Goal: Task Accomplishment & Management: Use online tool/utility

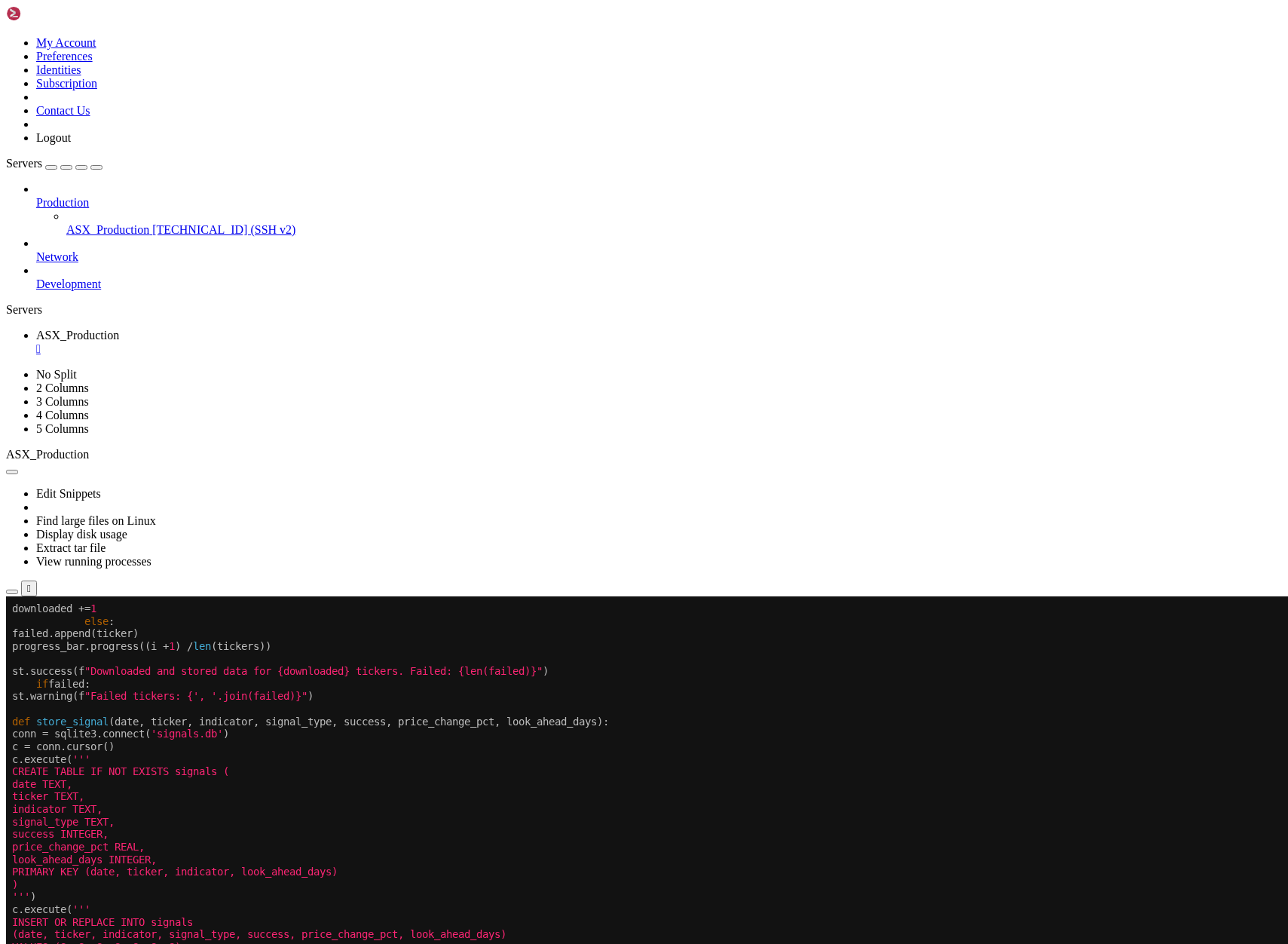
scroll to position [13, 0]
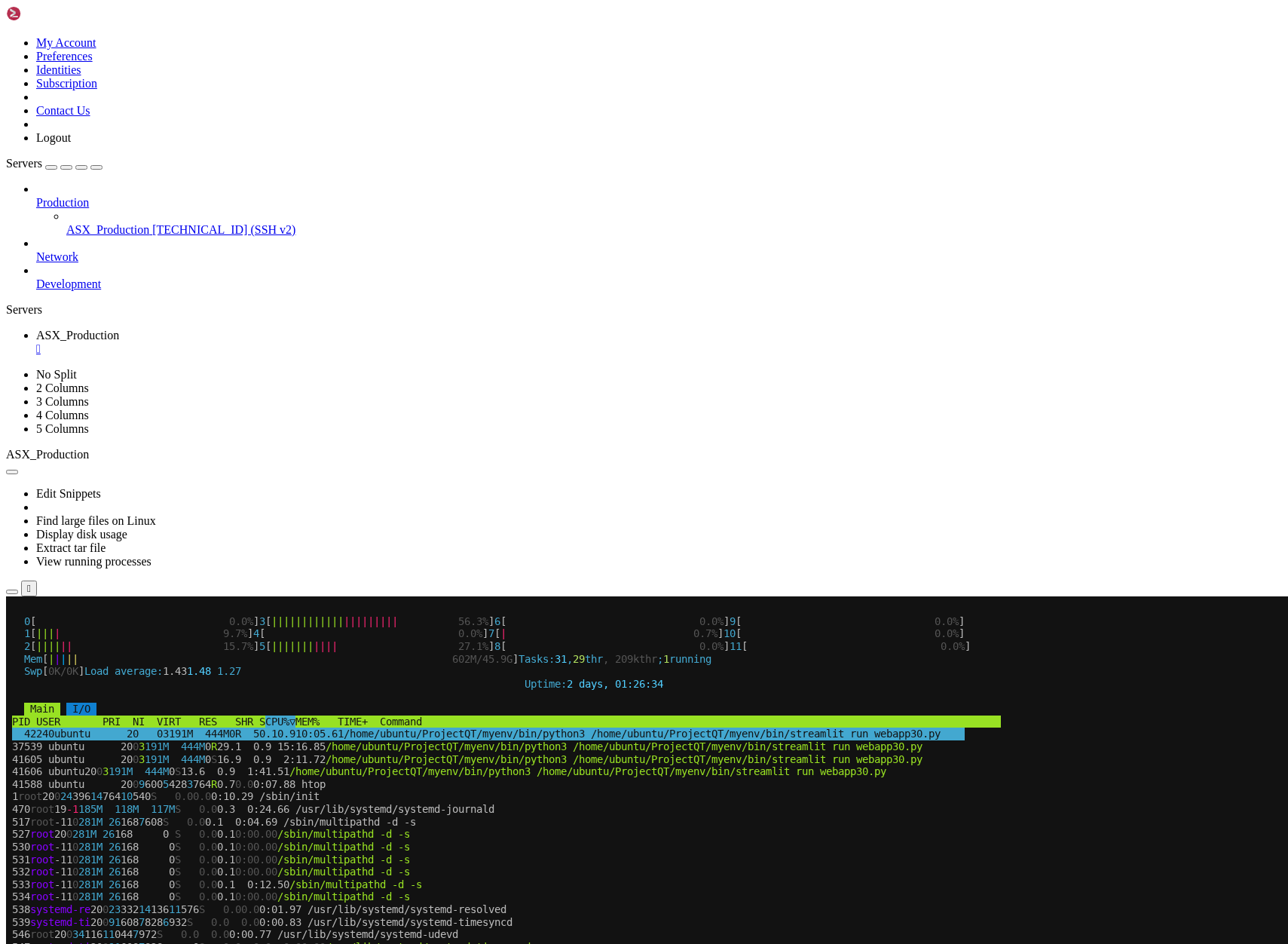
scroll to position [38, 0]
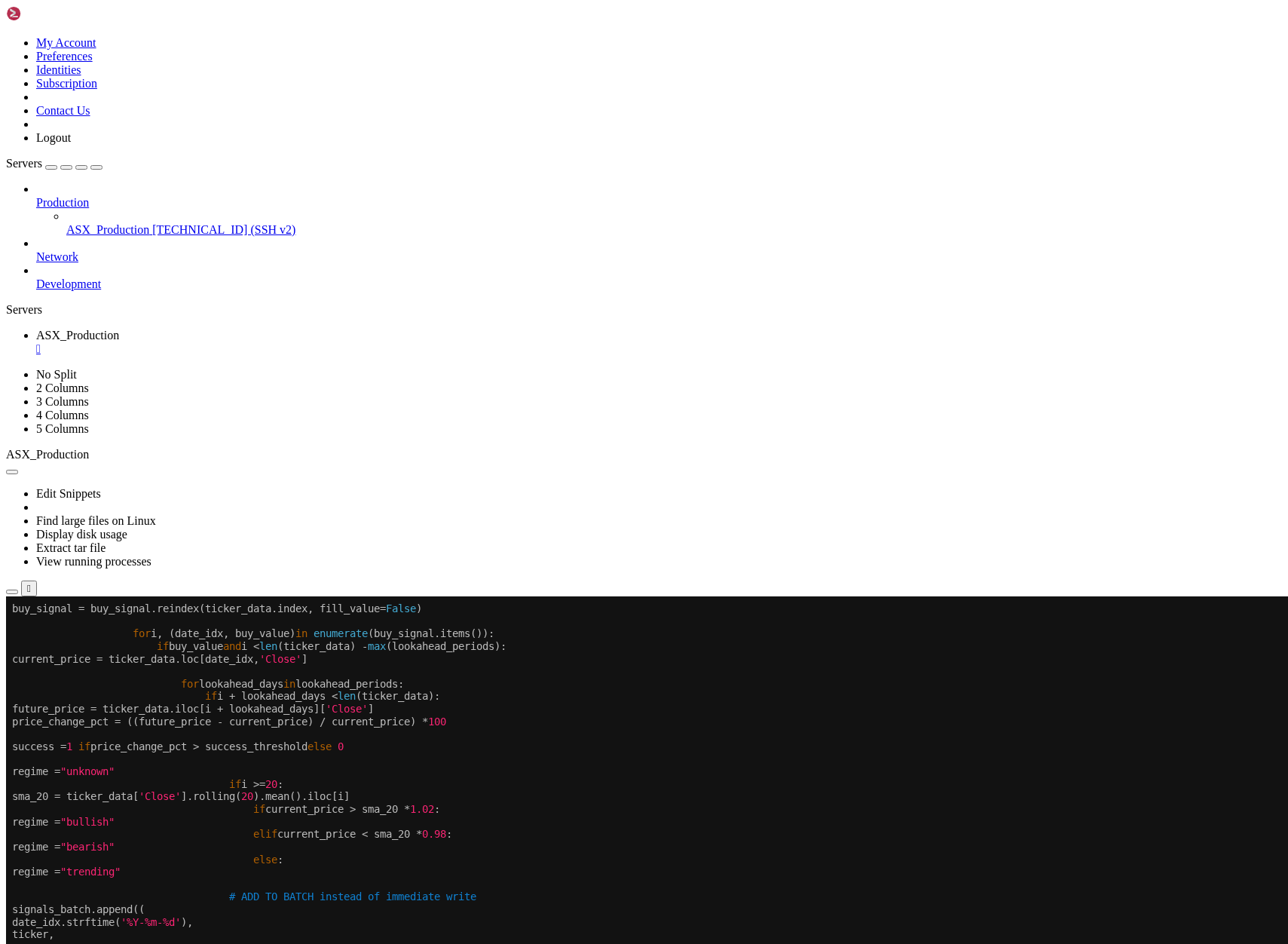
scroll to position [51, 0]
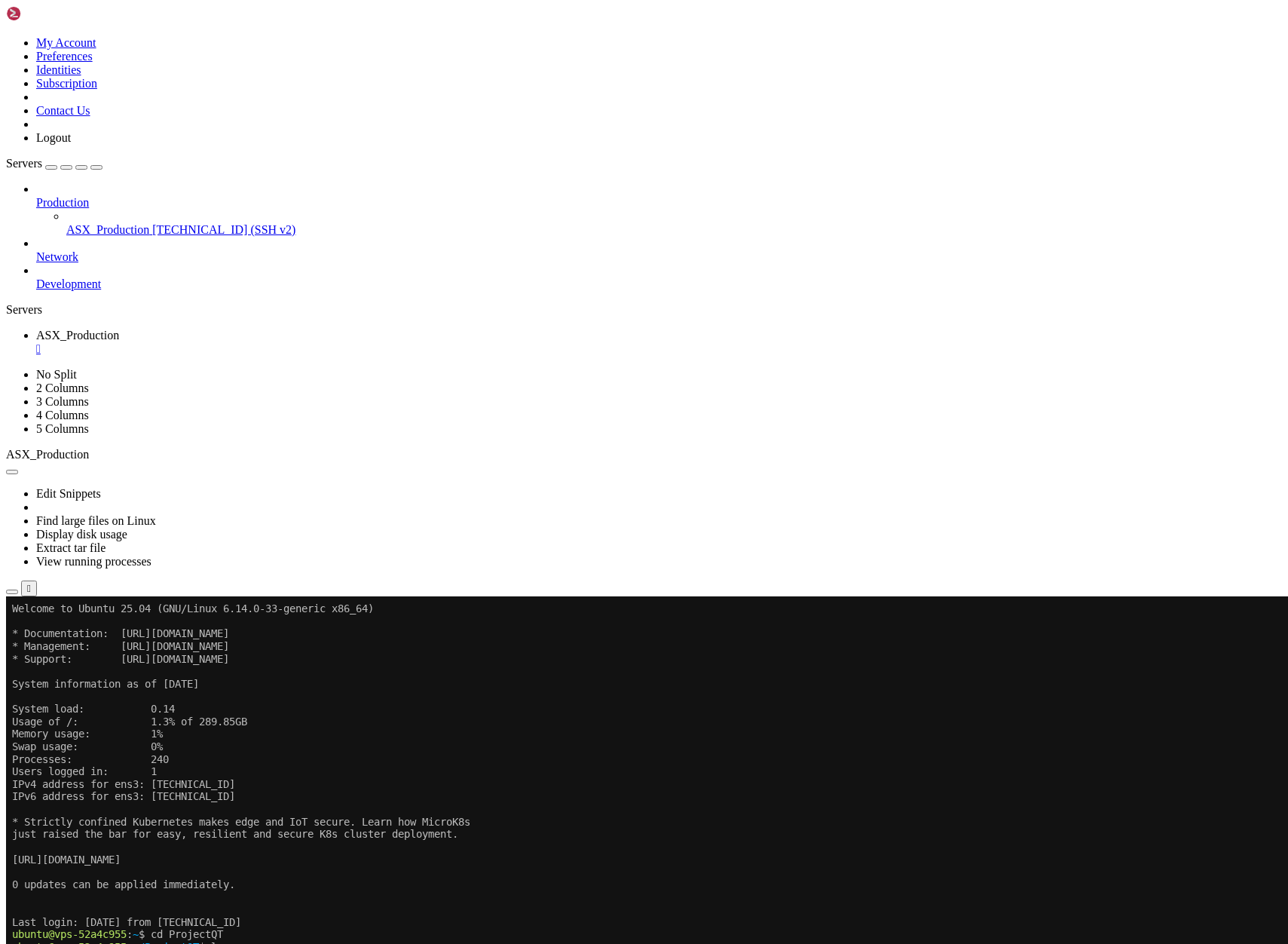
click at [152, 224] on span "[TECHNICAL_ID] (SSH v2)" at bounding box center [224, 230] width 143 height 13
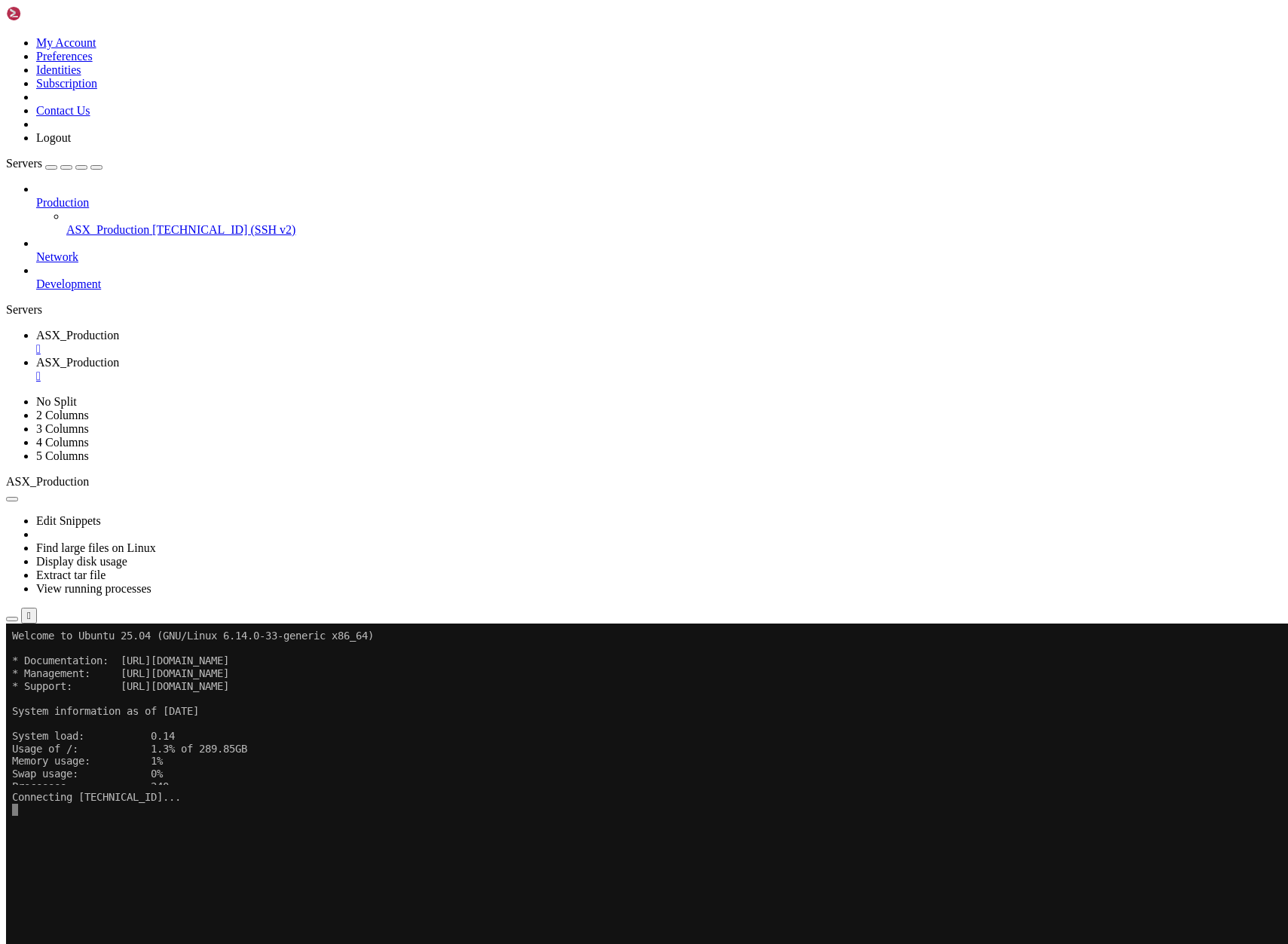
scroll to position [0, 0]
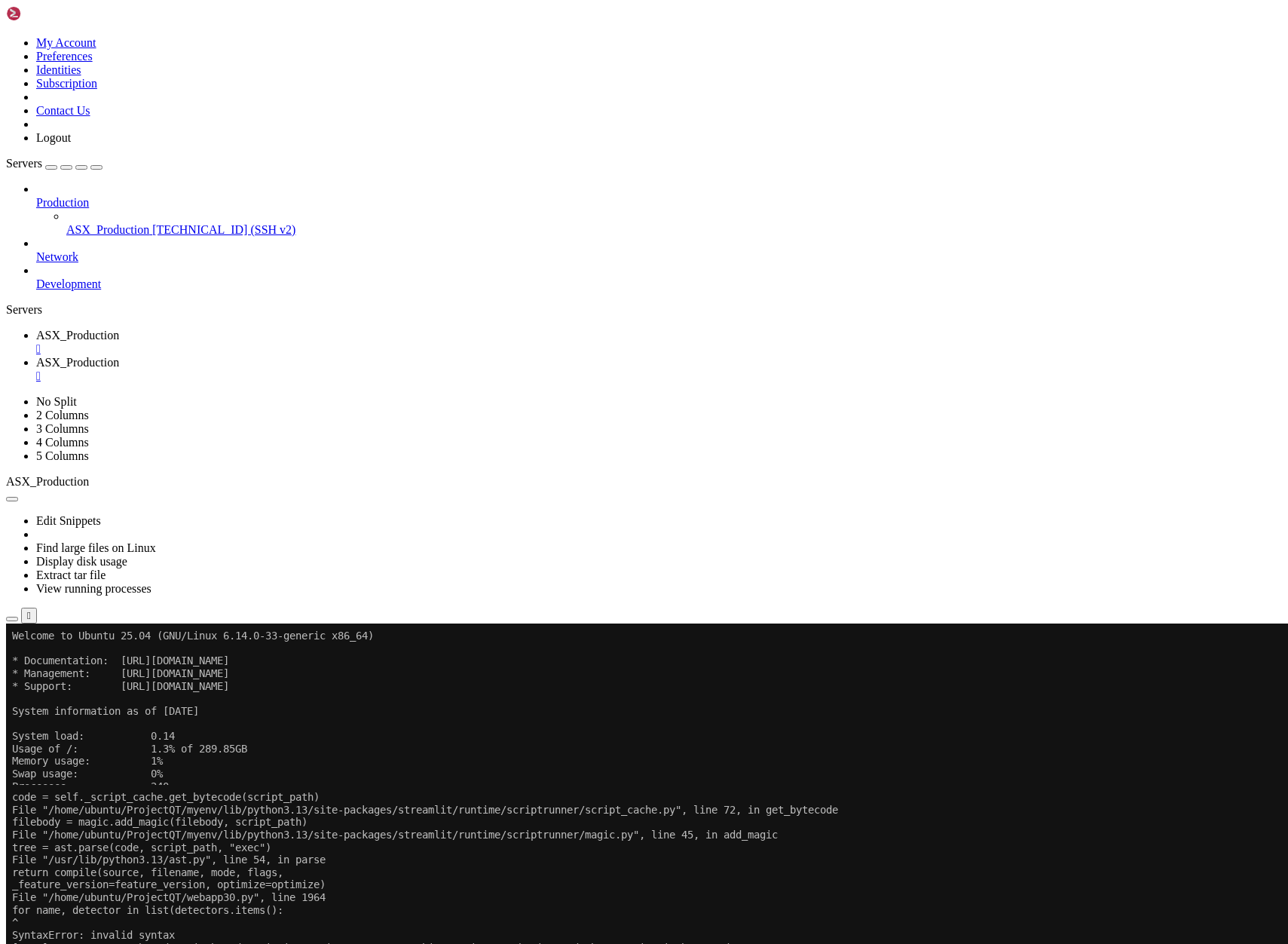
click at [119, 329] on span "ASX_Production" at bounding box center [78, 335] width 83 height 13
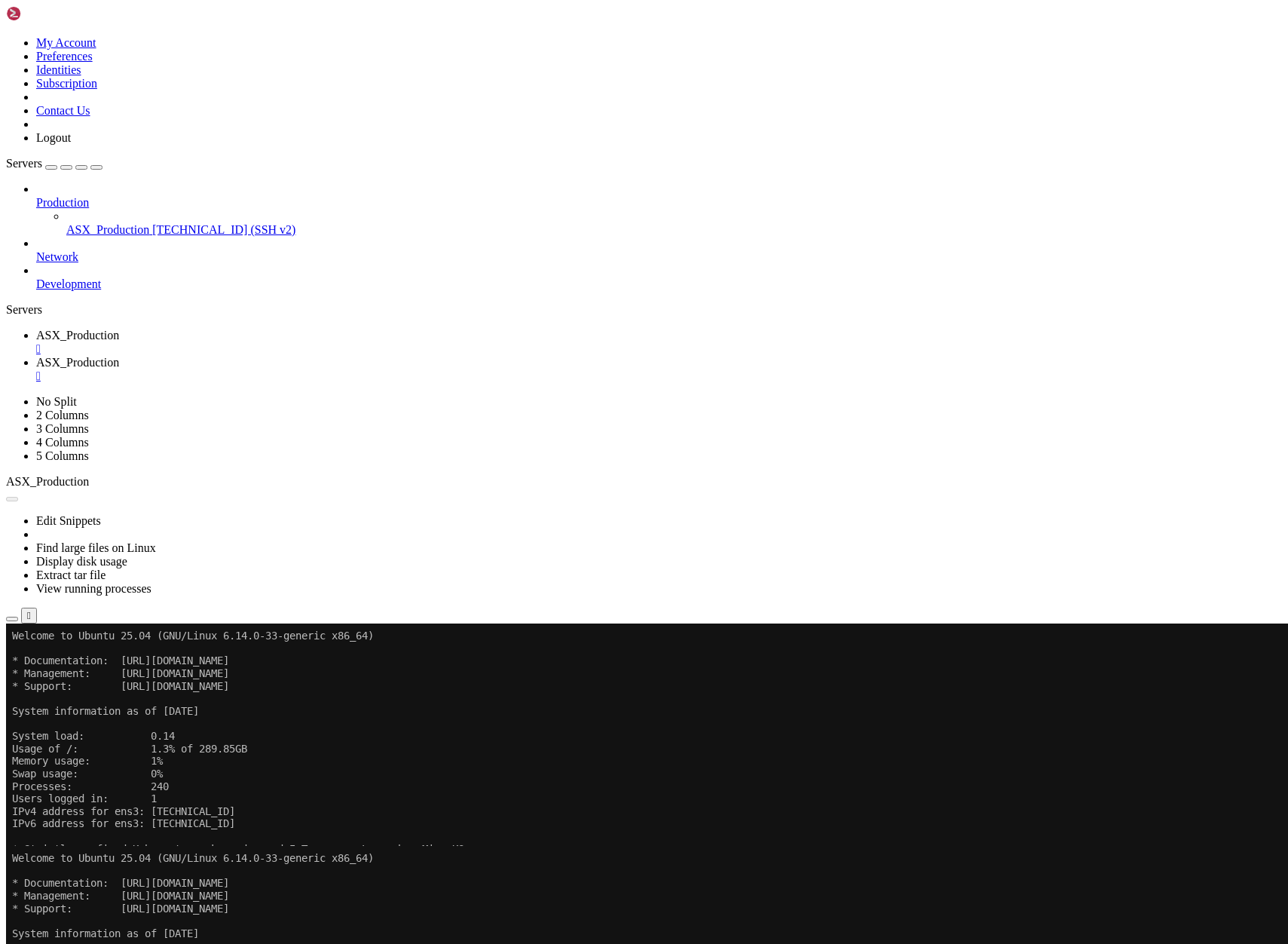
click at [67, 666] on button "Reconnect" at bounding box center [36, 673] width 60 height 16
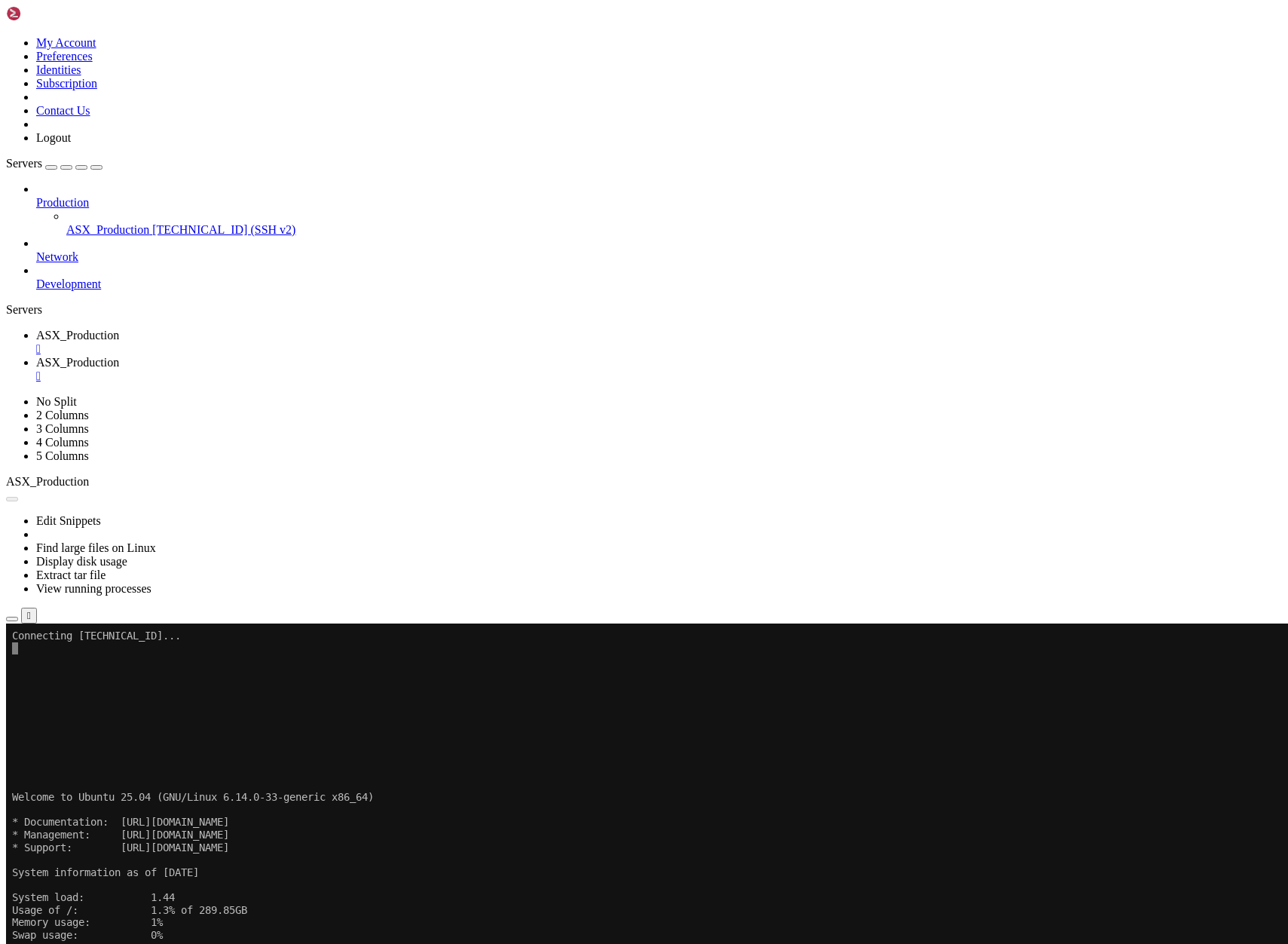
click at [264, 733] on x-row at bounding box center [555, 736] width 1086 height 13
click at [255, 704] on x-row at bounding box center [555, 711] width 1086 height 13
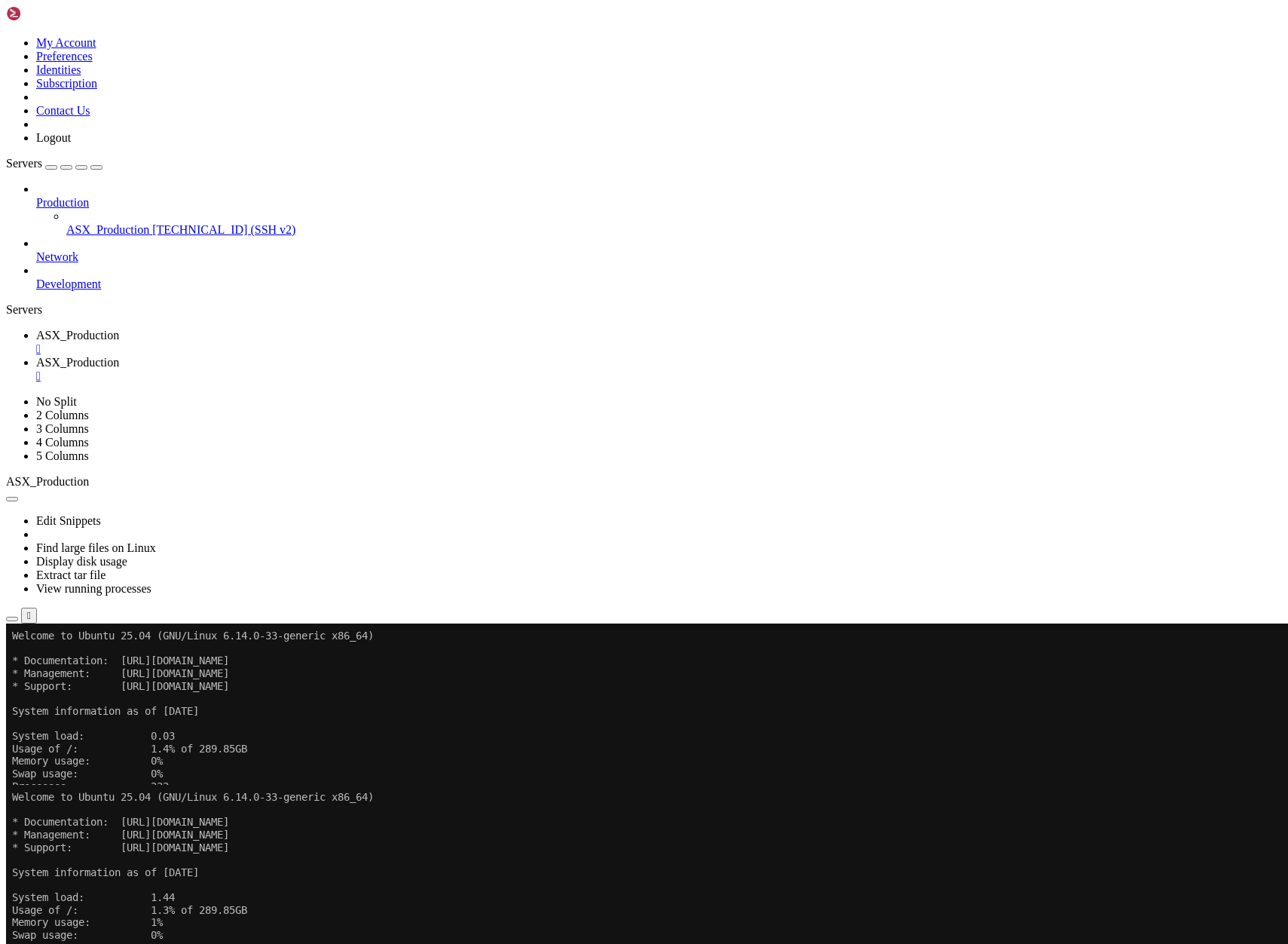
drag, startPoint x: 265, startPoint y: 958, endPoint x: 278, endPoint y: 962, distance: 13.6
click at [278, 943] on x-row "ubuntu@vps-52a4c955 : ~ $" at bounding box center [555, 962] width 1086 height 13
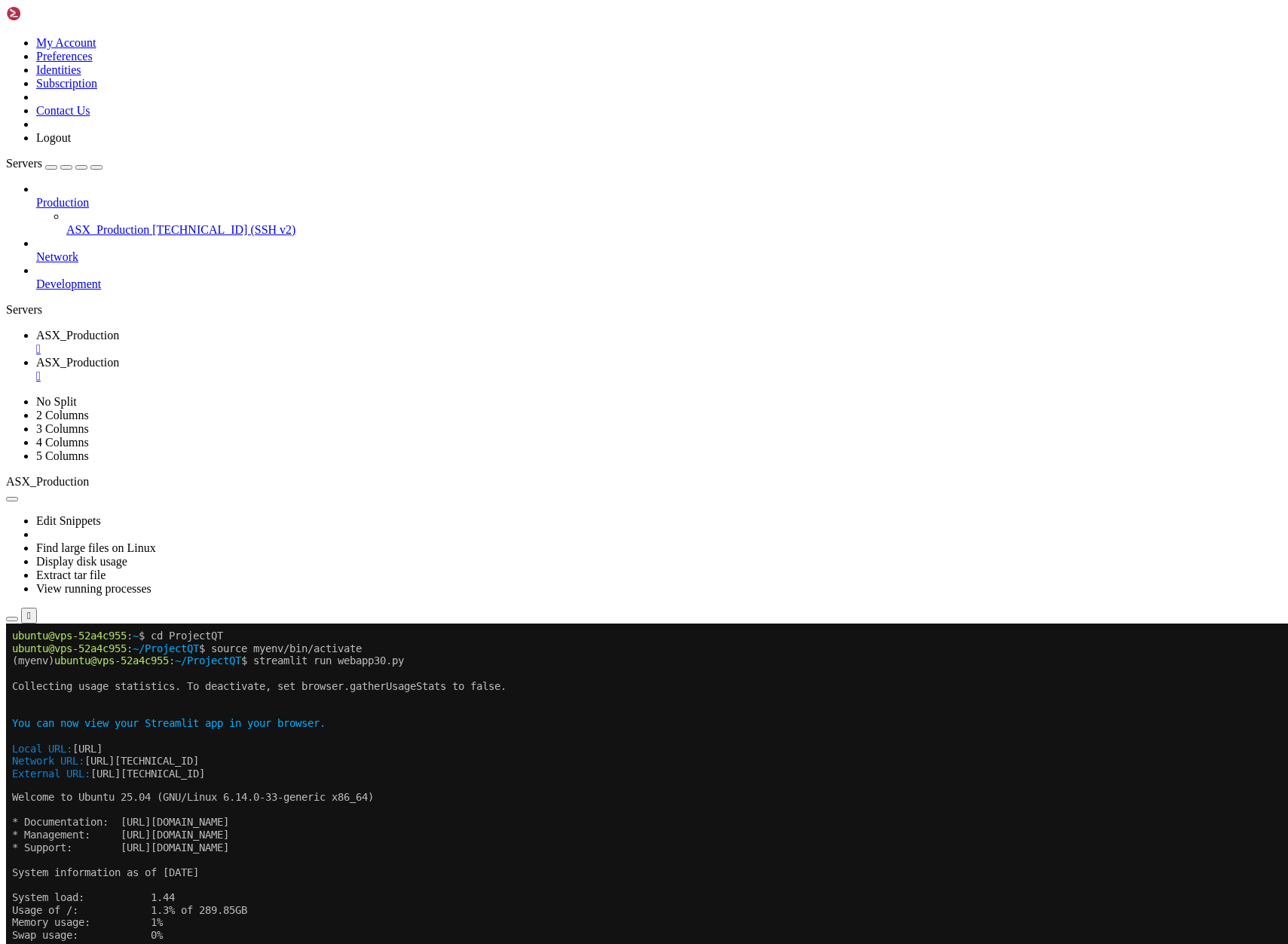
scroll to position [51, 0]
click at [119, 356] on span "ASX_Production" at bounding box center [78, 363] width 83 height 13
click at [67, 827] on button "Reconnect" at bounding box center [36, 834] width 60 height 16
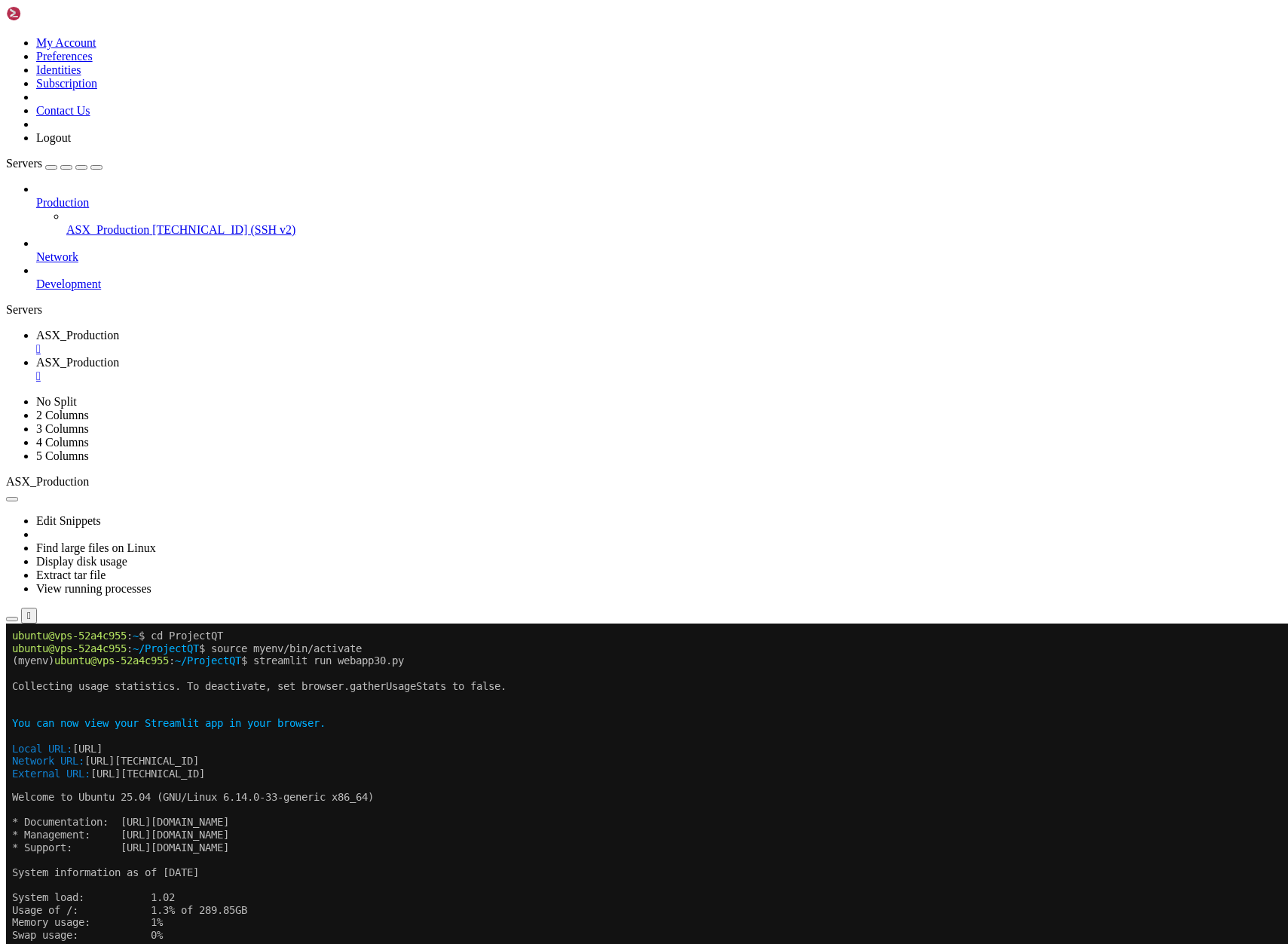
scroll to position [13, 0]
click at [119, 329] on span "ASX_Production" at bounding box center [78, 335] width 83 height 13
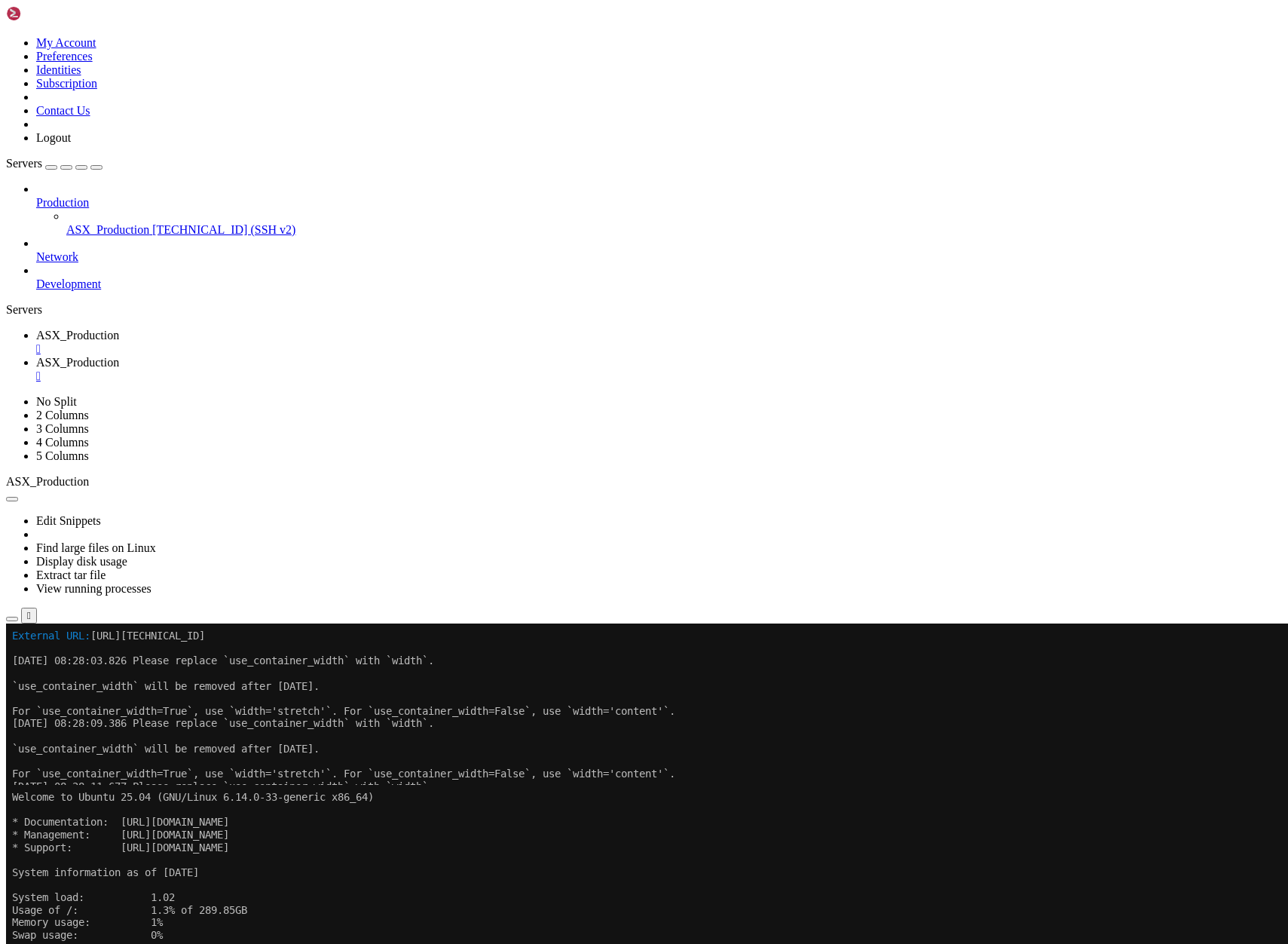
click at [342, 356] on link "ASX_Production " at bounding box center [660, 369] width 1247 height 27
click at [119, 329] on span "ASX_Production" at bounding box center [78, 335] width 83 height 13
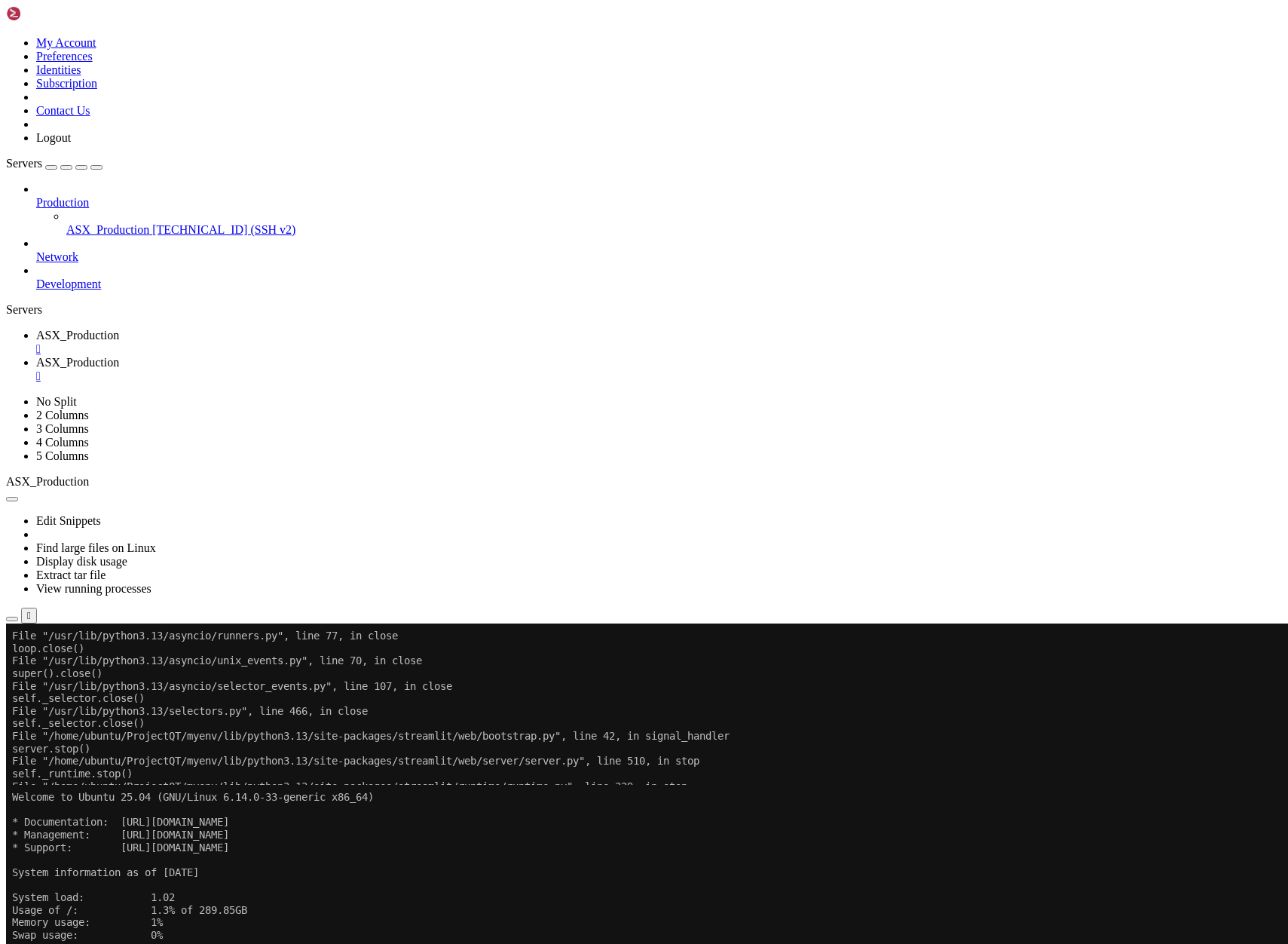
click at [368, 356] on link "ASX_Production " at bounding box center [660, 369] width 1247 height 27
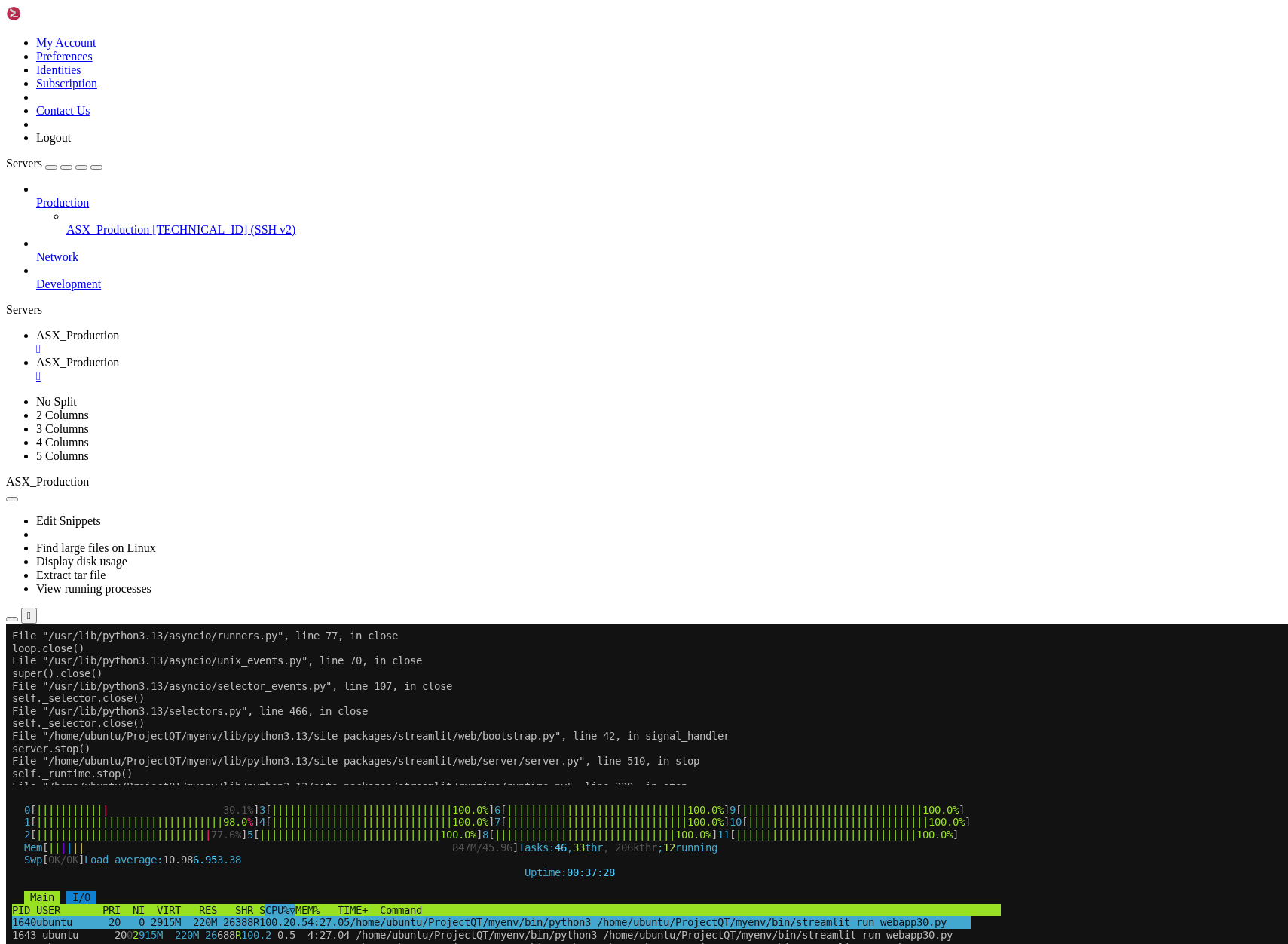
scroll to position [24, 0]
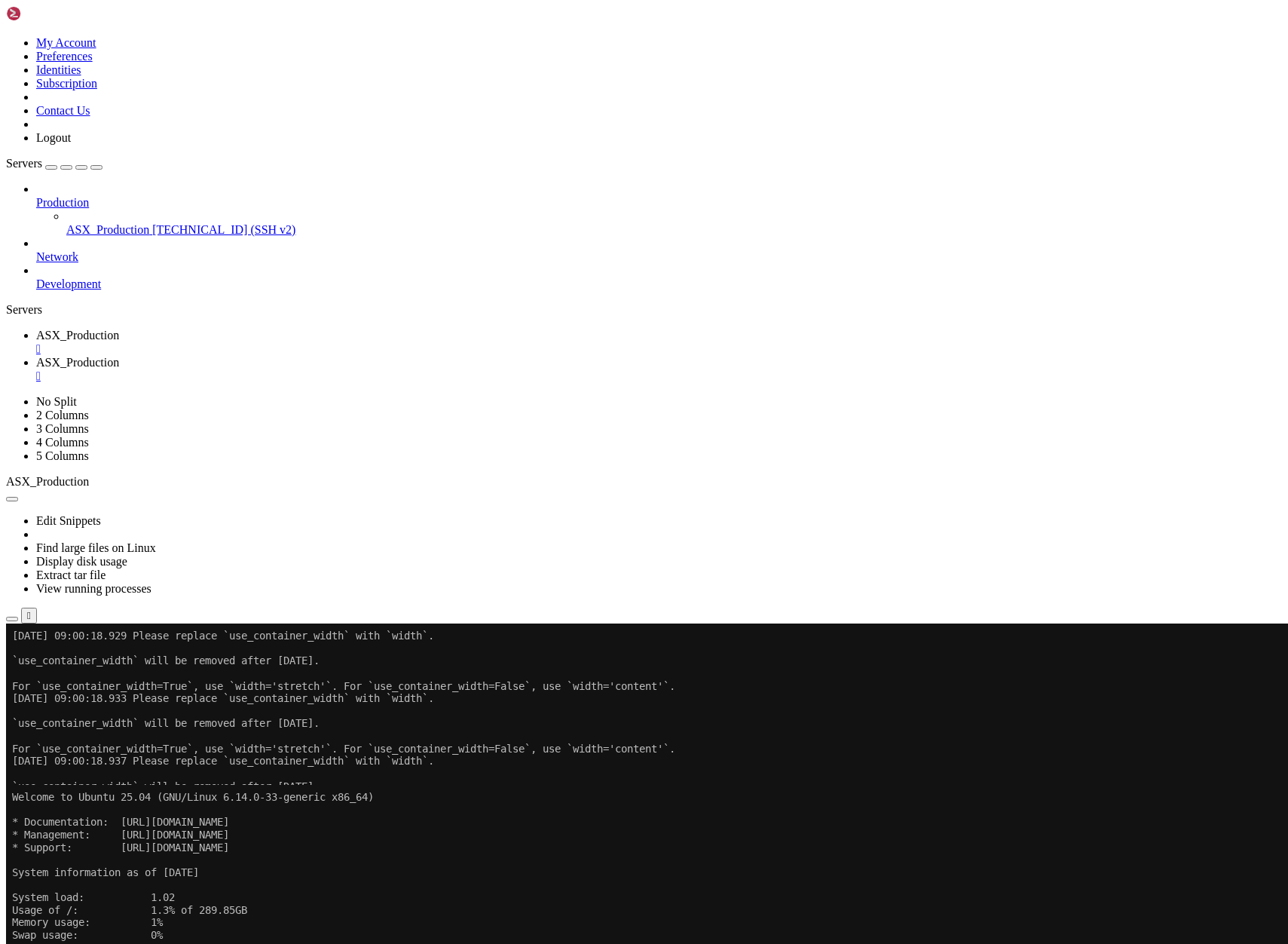
click at [119, 329] on span "ASX_Production" at bounding box center [78, 335] width 83 height 13
click at [119, 356] on span "ASX_Production" at bounding box center [78, 363] width 83 height 13
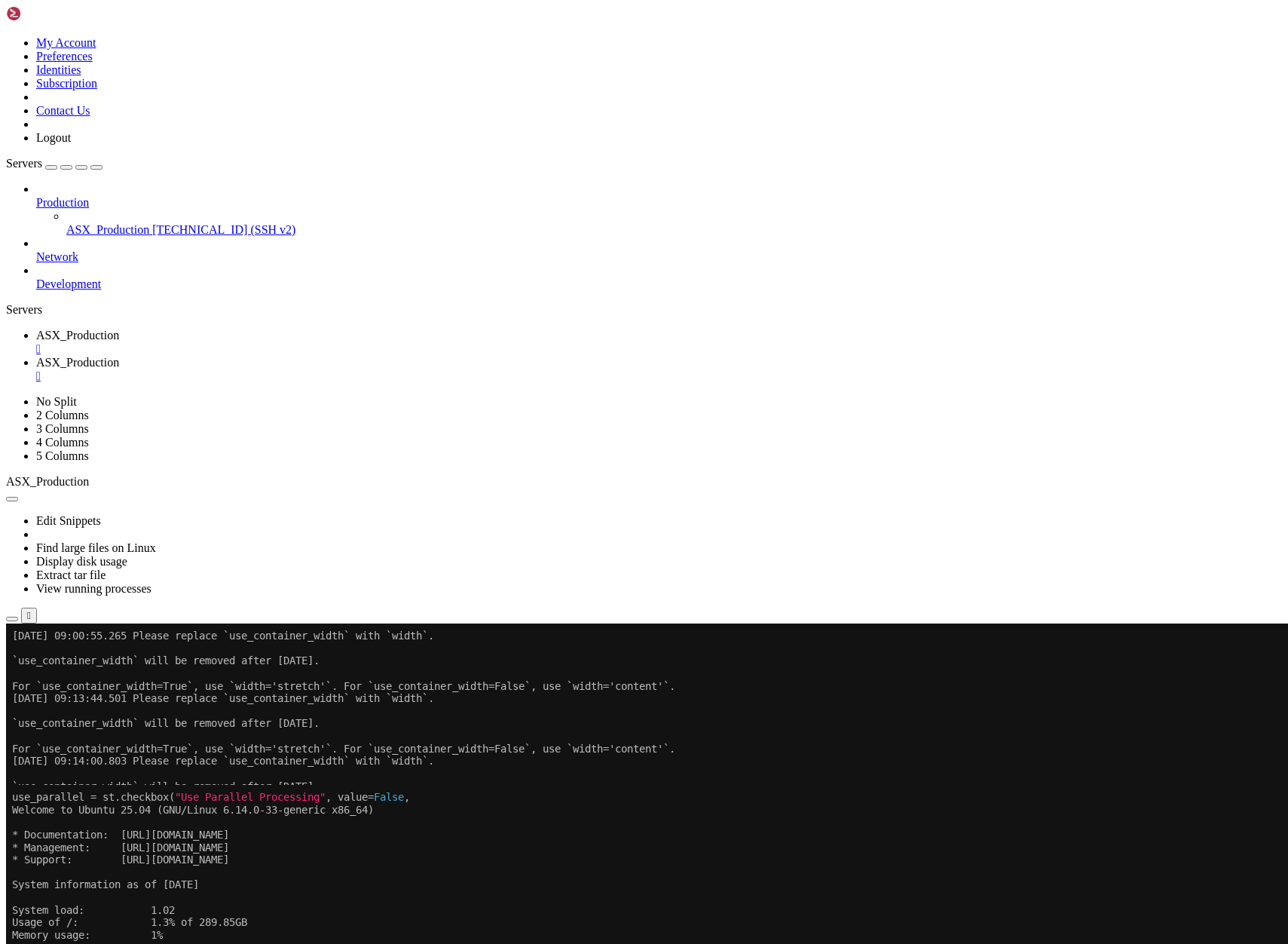
scroll to position [38, 0]
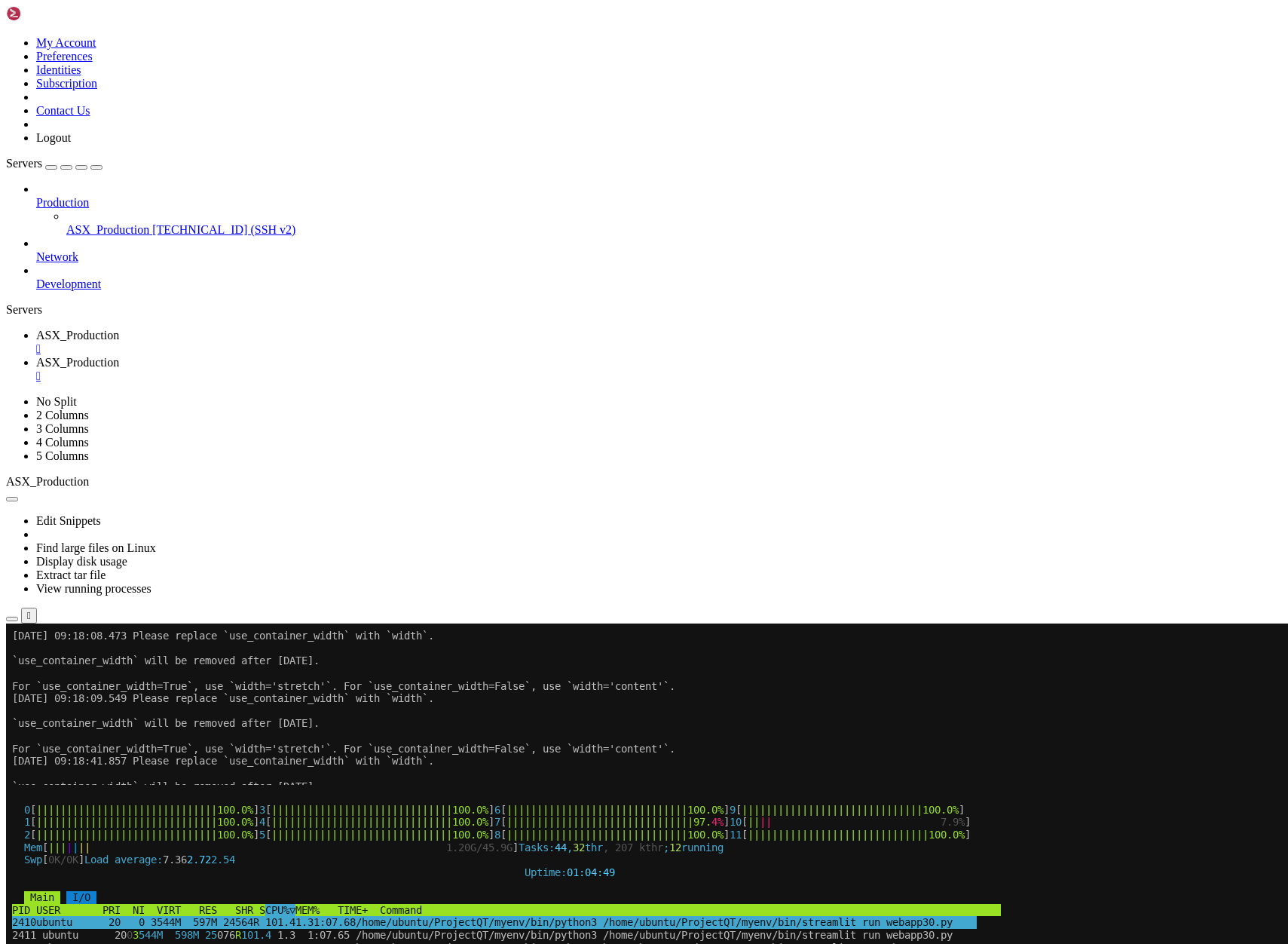
scroll to position [38, 0]
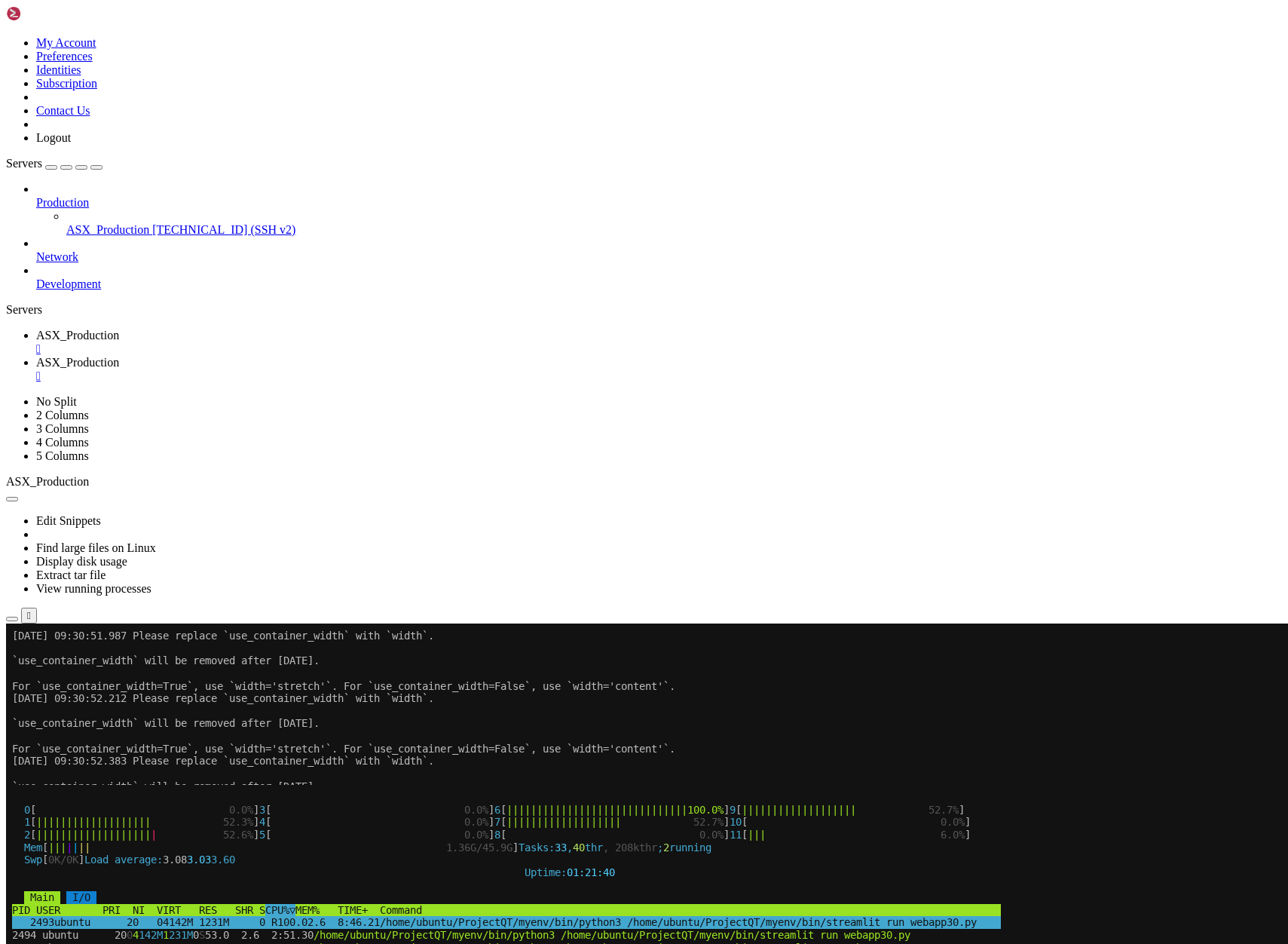
scroll to position [38, 0]
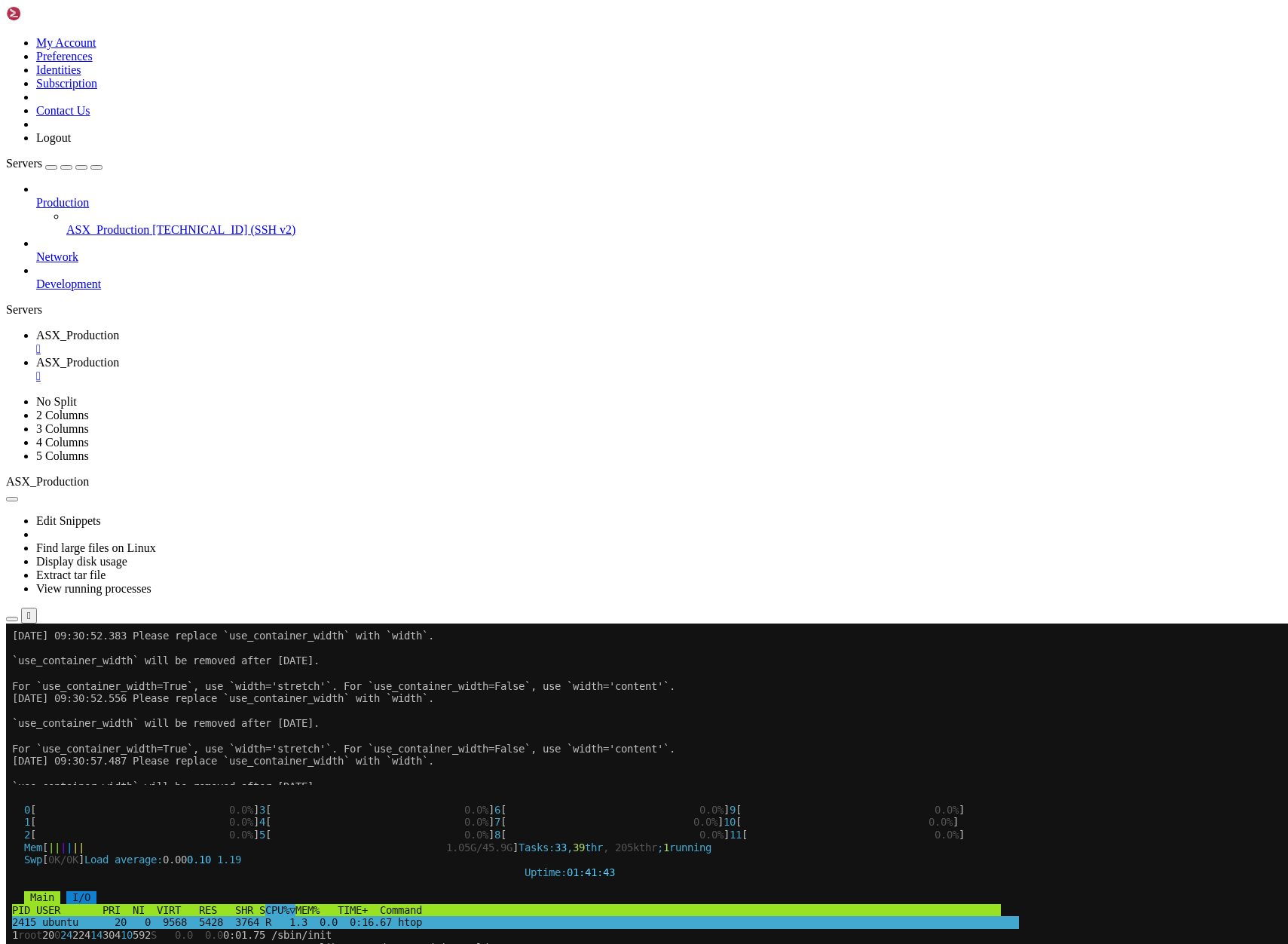
click at [119, 329] on span "ASX_Production" at bounding box center [78, 335] width 83 height 13
click at [119, 356] on span "ASX_Production" at bounding box center [78, 363] width 83 height 13
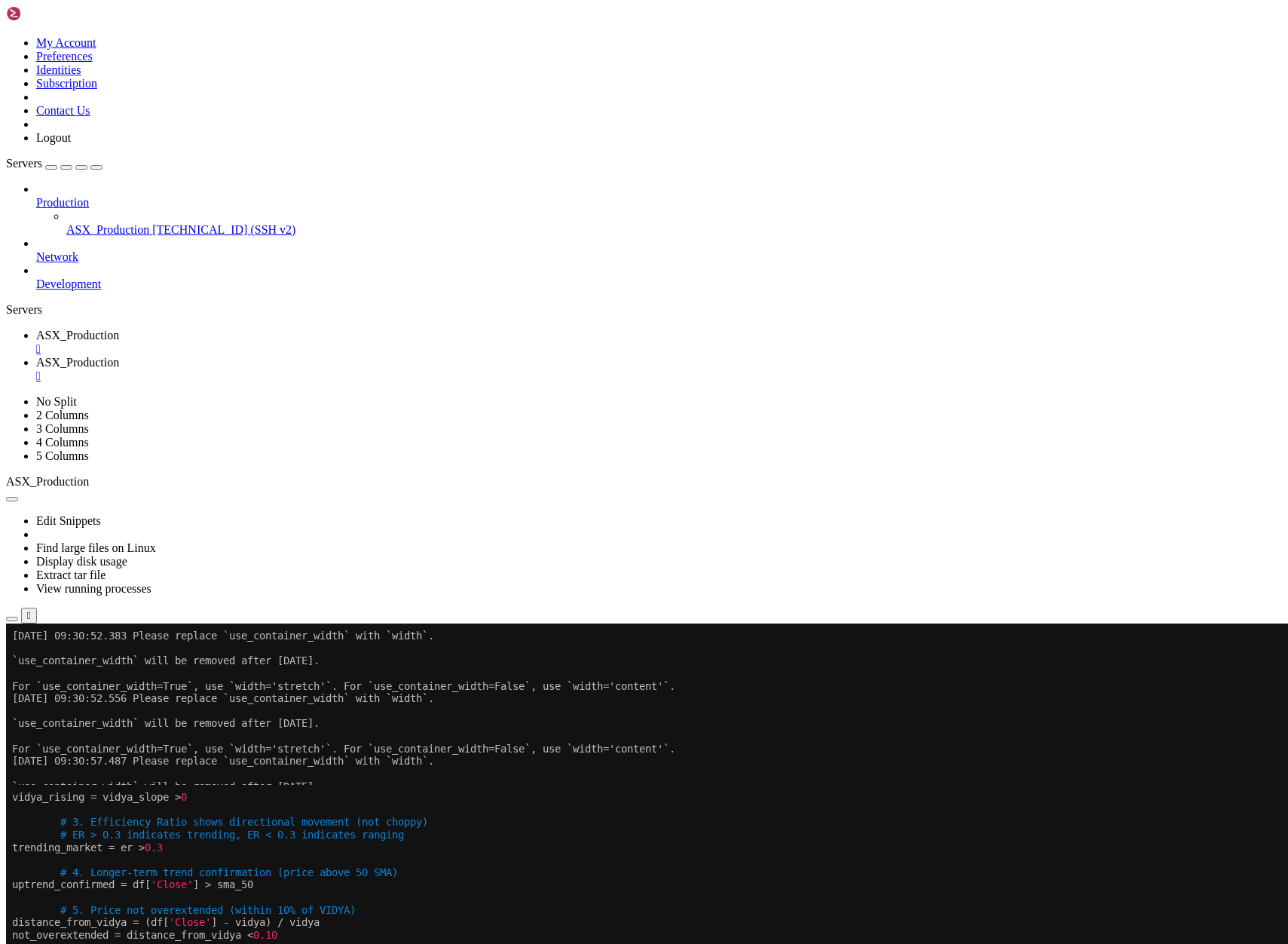
scroll to position [51, 0]
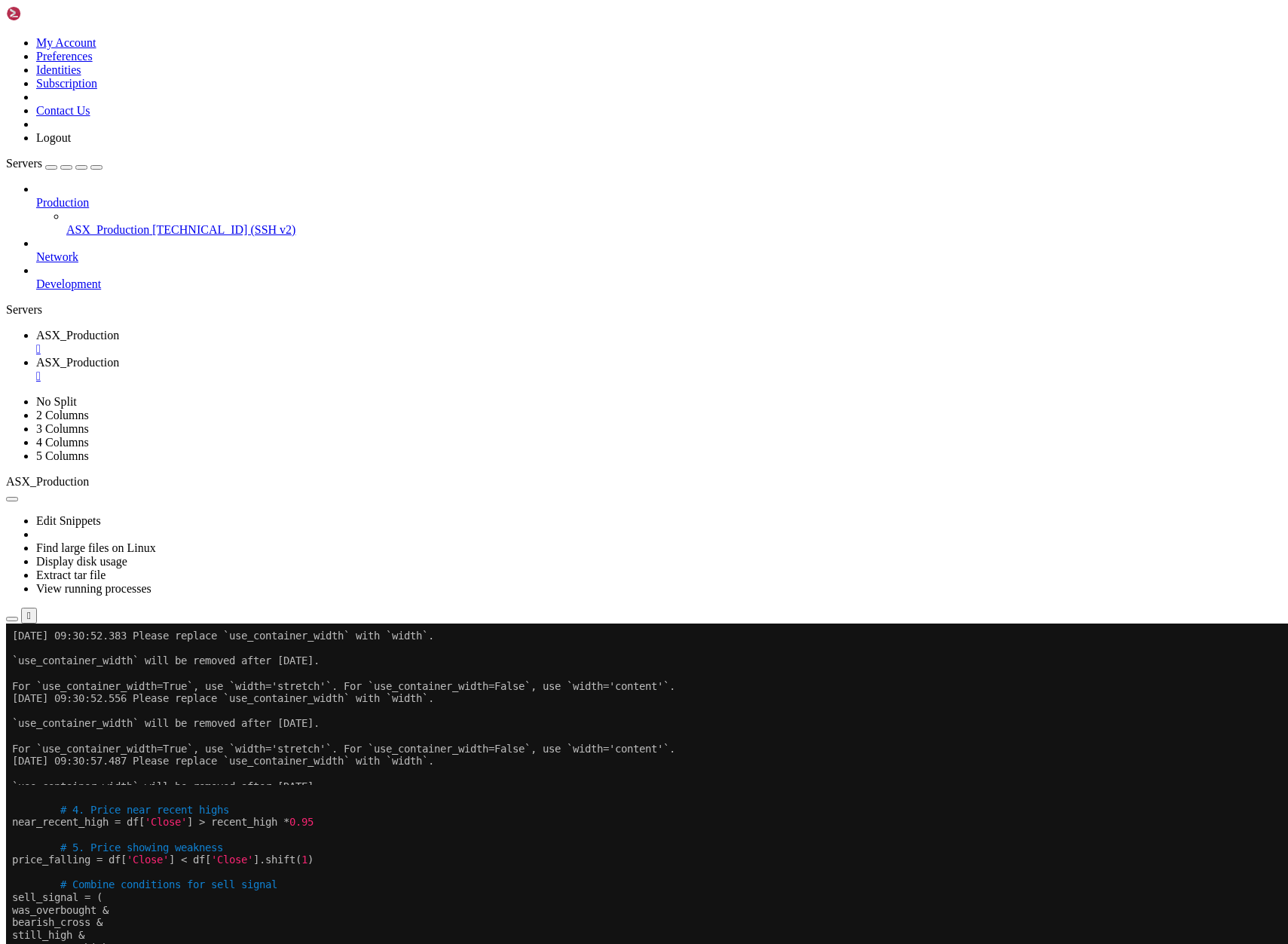
drag, startPoint x: 242, startPoint y: 1280, endPoint x: 13, endPoint y: 1201, distance: 242.2
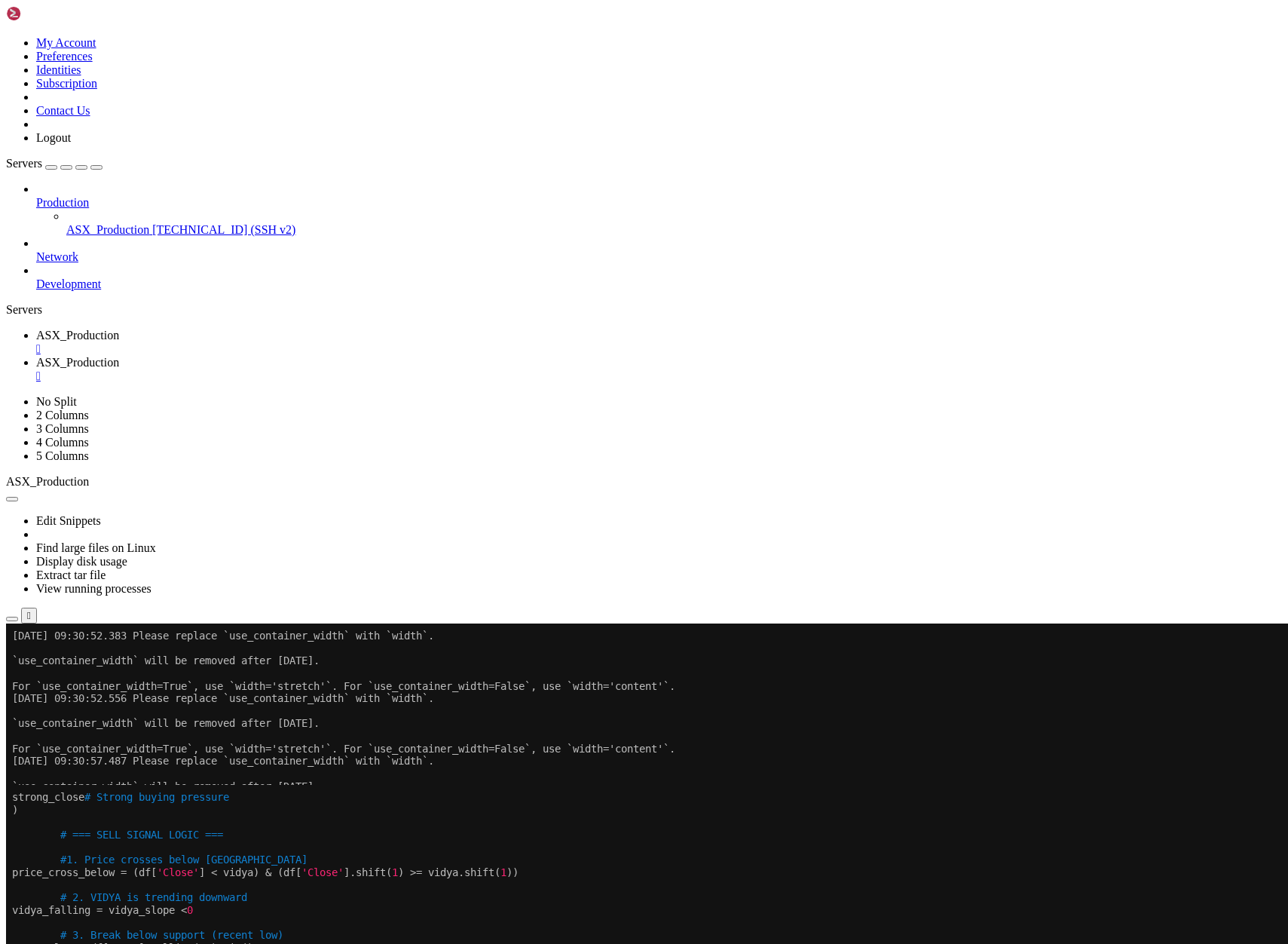
scroll to position [125, 0]
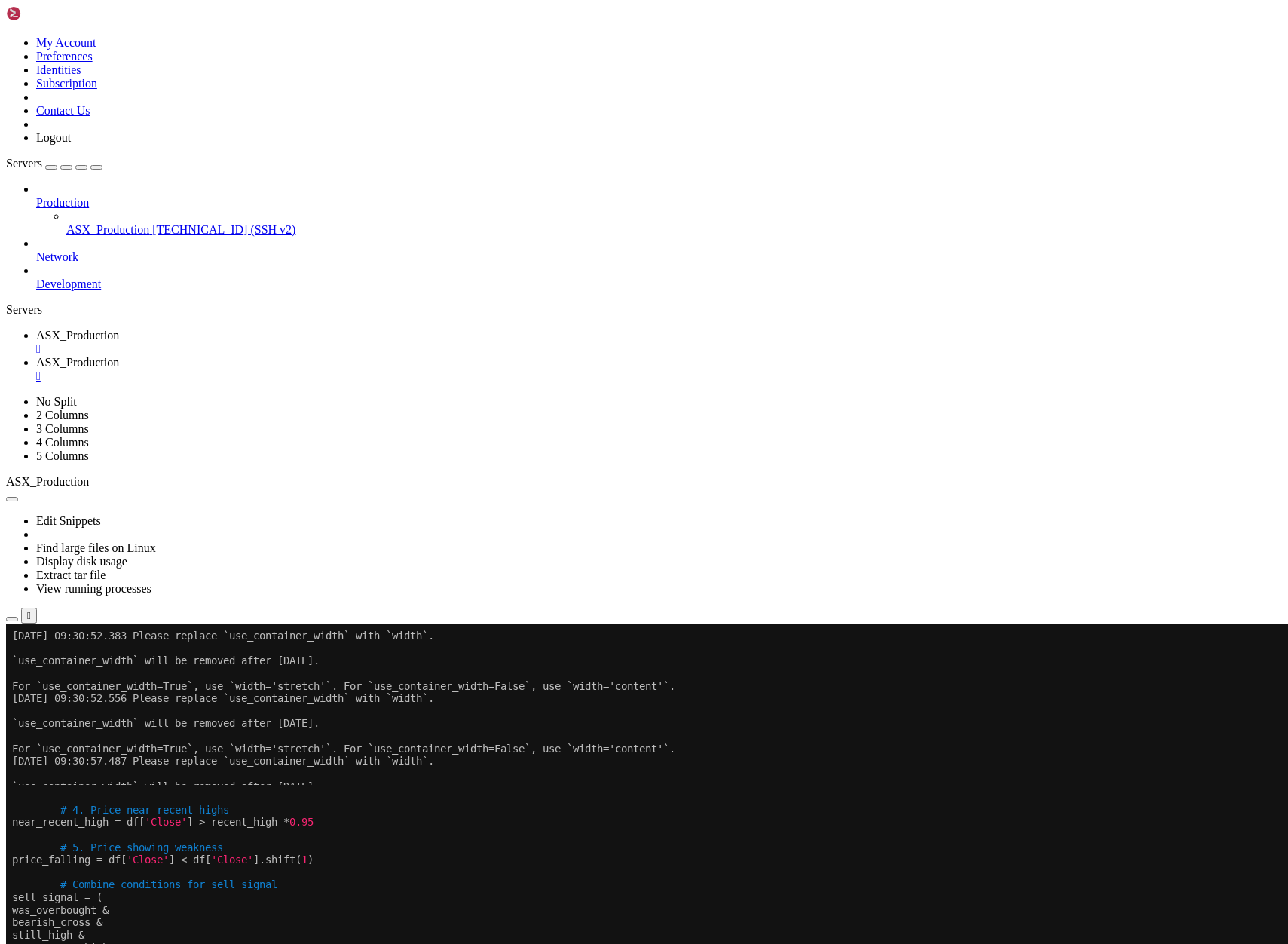
drag, startPoint x: 256, startPoint y: 1575, endPoint x: 13, endPoint y: 1093, distance: 539.8
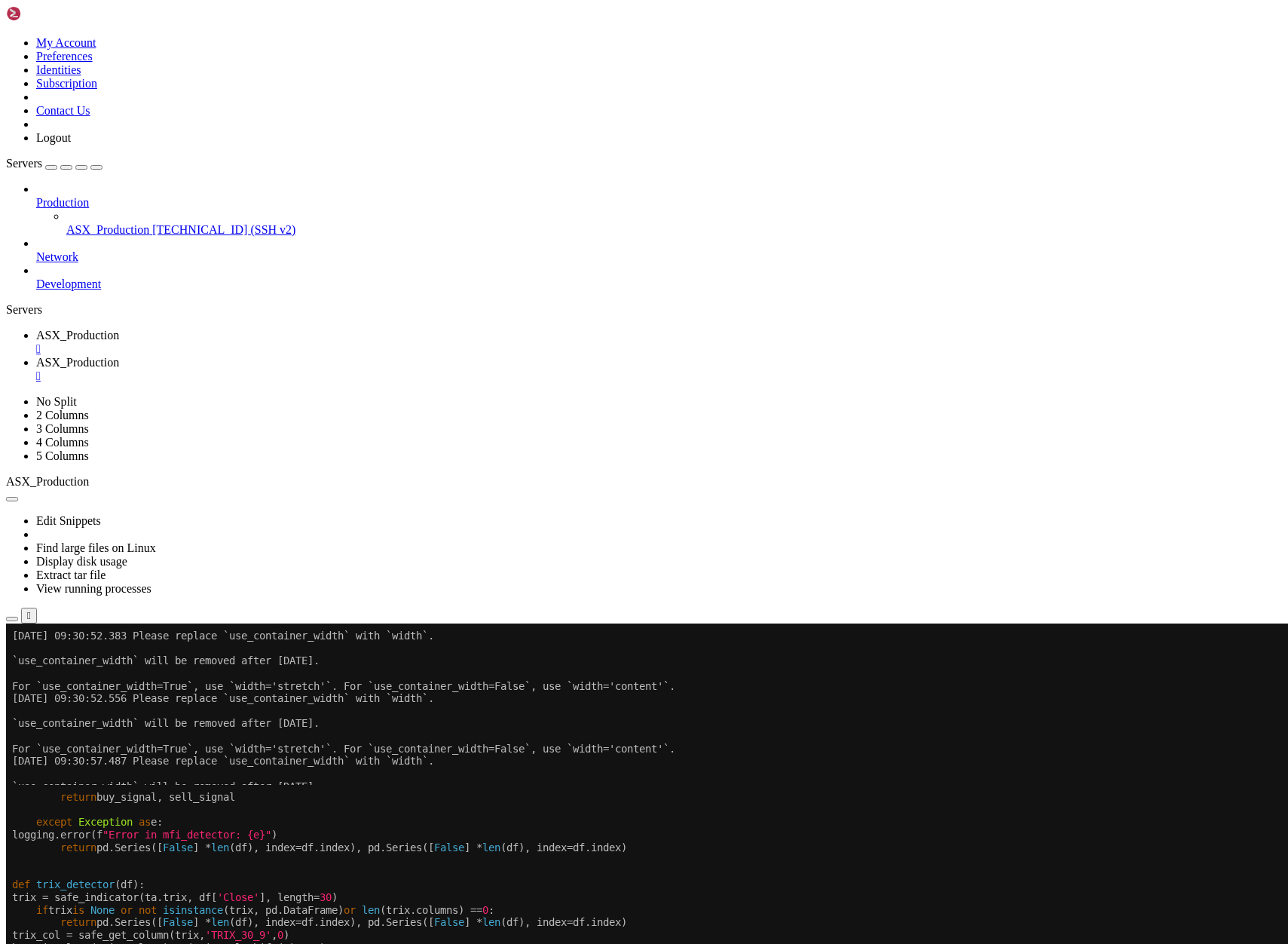
drag, startPoint x: 11, startPoint y: 889, endPoint x: 156, endPoint y: 1150, distance: 298.6
drag, startPoint x: 13, startPoint y: 884, endPoint x: 283, endPoint y: 1493, distance: 666.2
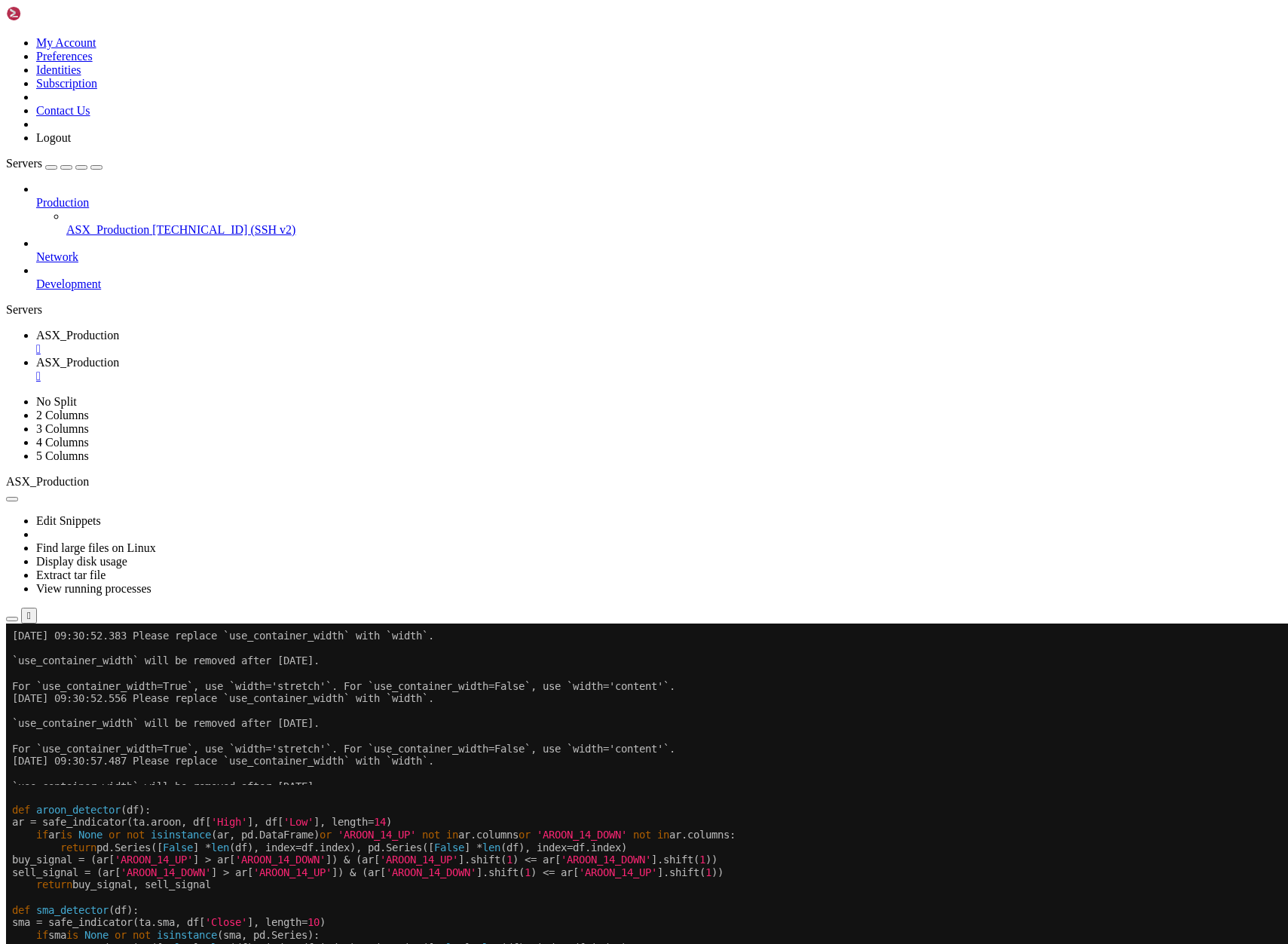
drag, startPoint x: 15, startPoint y: 812, endPoint x: 191, endPoint y: 1259, distance: 480.4
drag, startPoint x: 13, startPoint y: 811, endPoint x: 251, endPoint y: 1590, distance: 814.5
click at [198, 920] on x-row "sma = safe_indicator( ta.sma, df[ 'Close' ], length= 10 )" at bounding box center [555, 921] width 1086 height 13
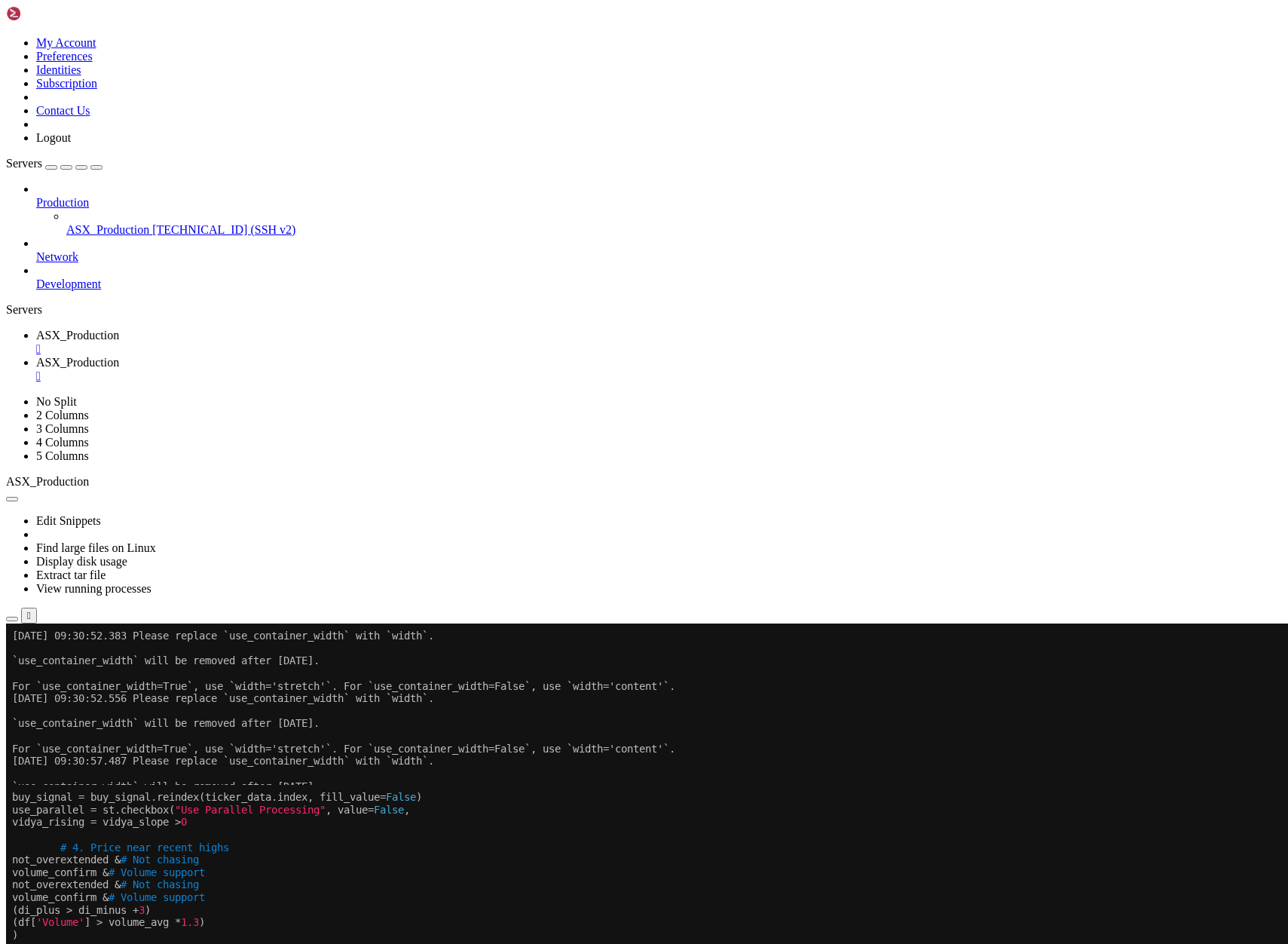
scroll to position [138, 0]
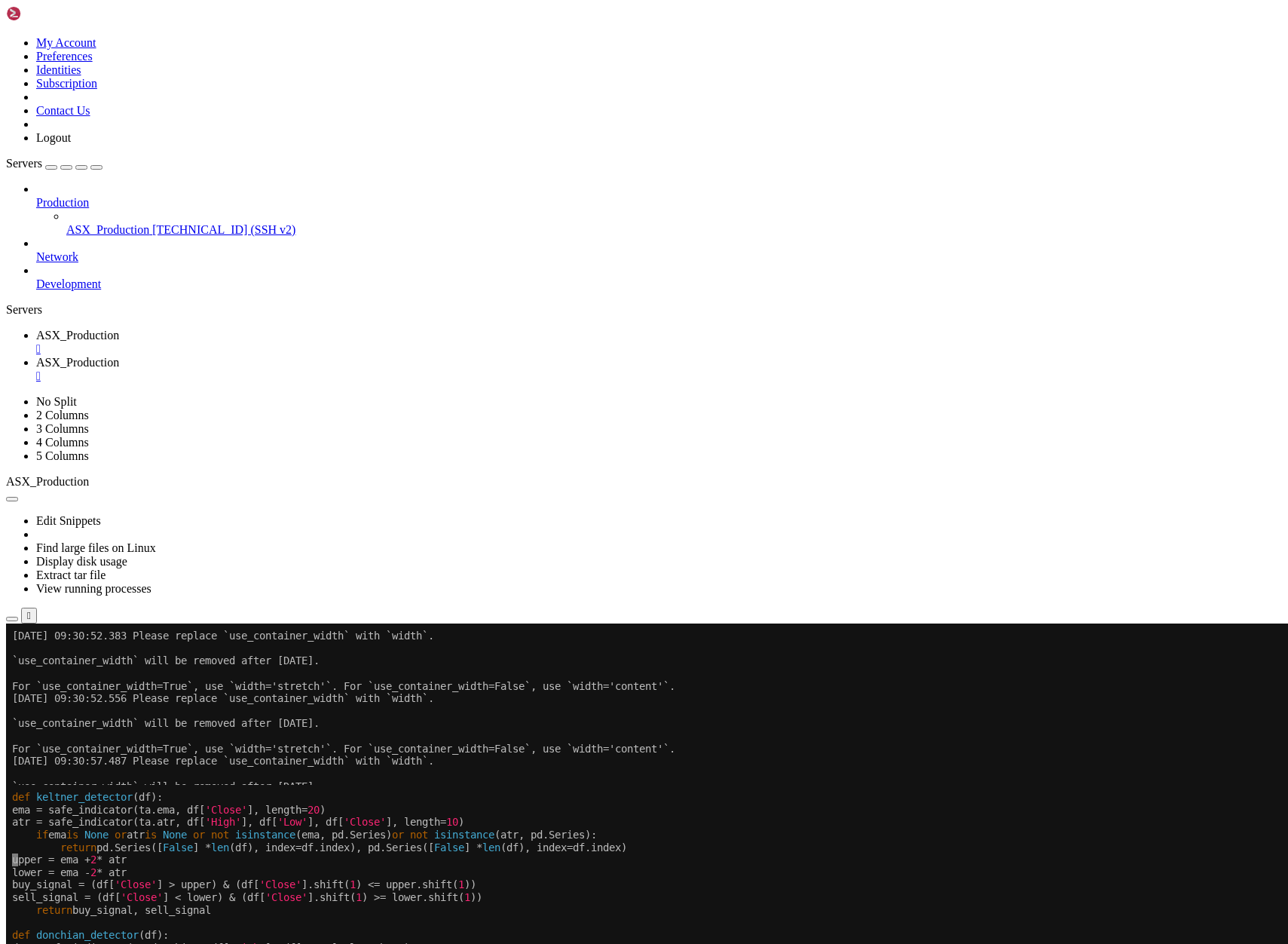
drag, startPoint x: 10, startPoint y: 799, endPoint x: 303, endPoint y: 1624, distance: 875.5
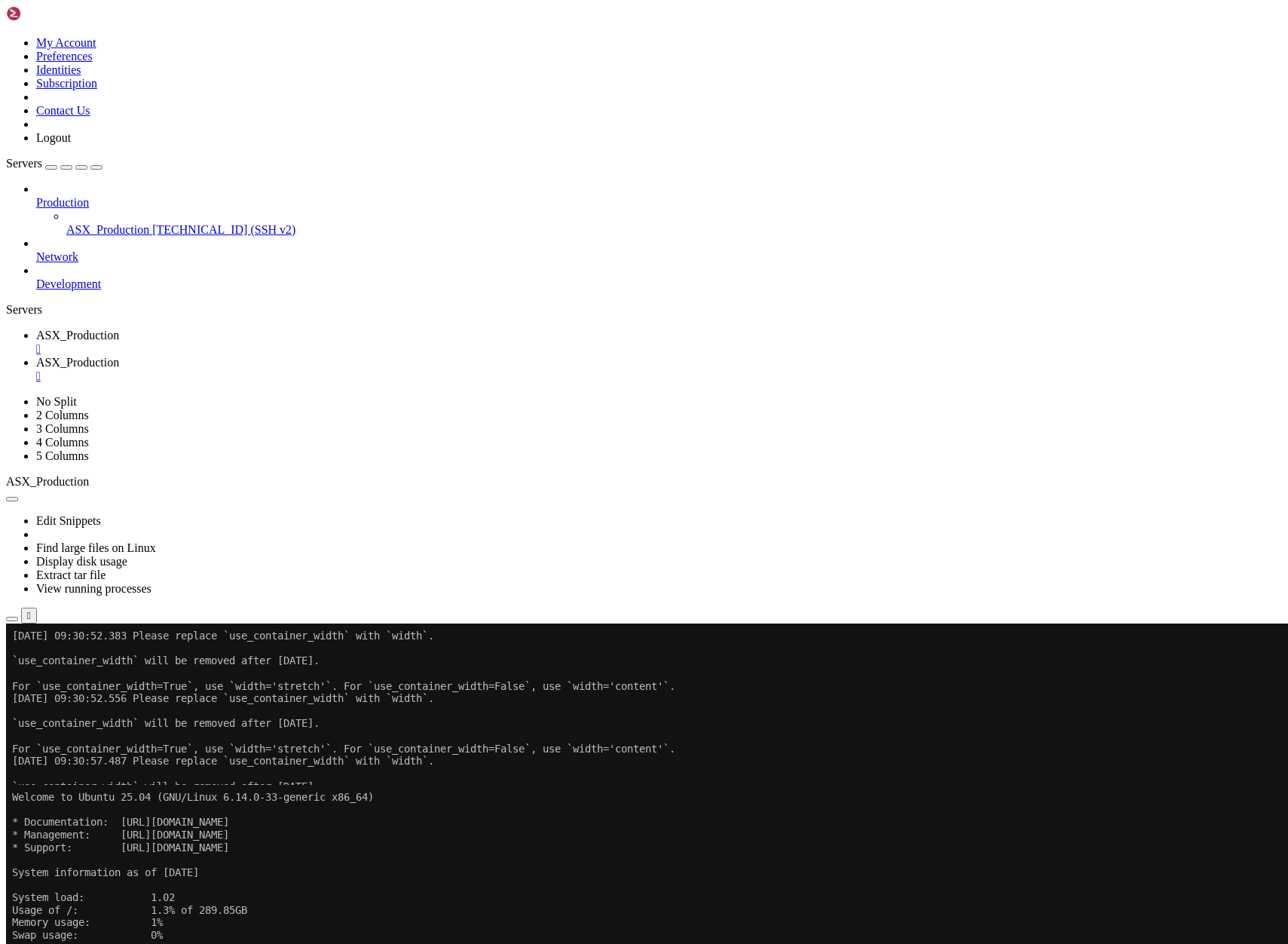
scroll to position [150, 0]
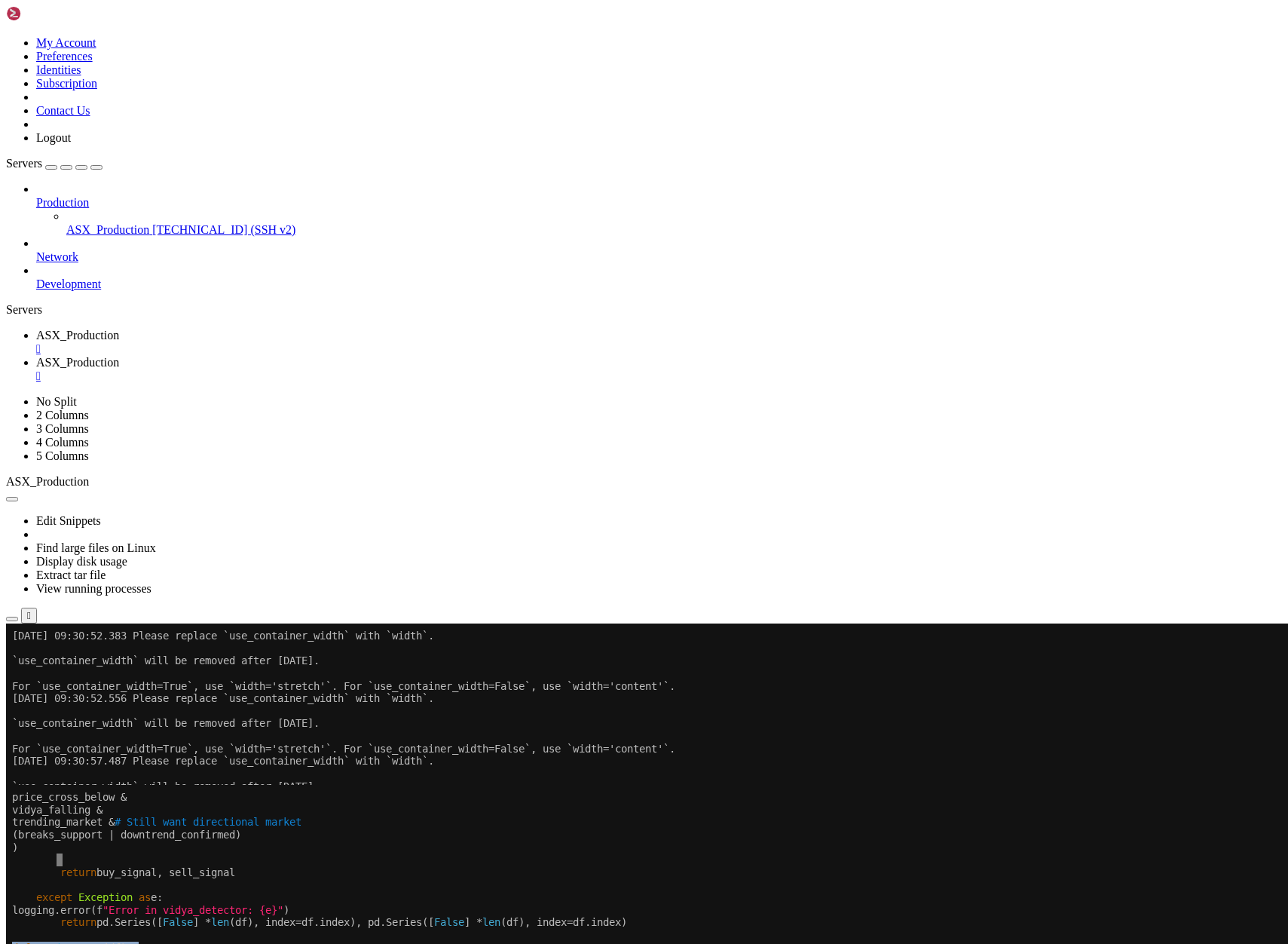
drag, startPoint x: 14, startPoint y: 950, endPoint x: 285, endPoint y: 1134, distance: 327.6
click at [119, 329] on span "ASX_Production" at bounding box center [78, 335] width 83 height 13
